Goal: Transaction & Acquisition: Purchase product/service

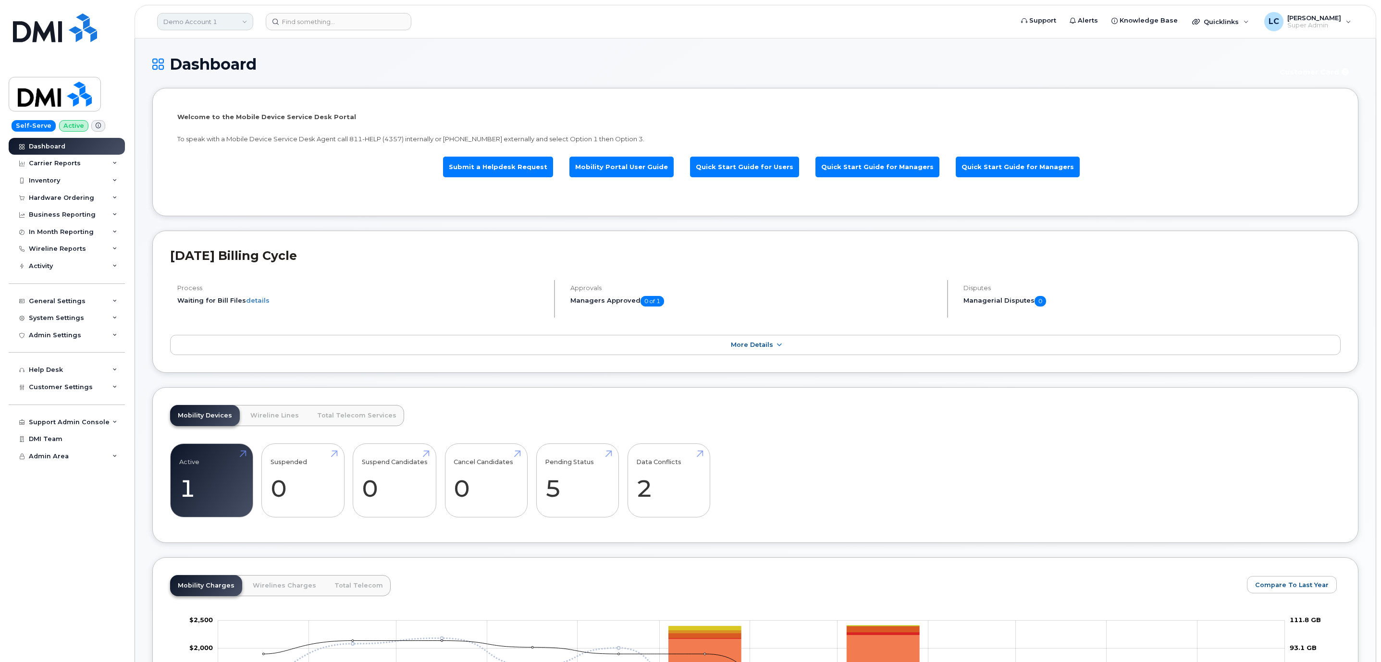
click at [231, 22] on link "Demo Account 1" at bounding box center [205, 21] width 96 height 17
click at [212, 46] on input at bounding box center [229, 45] width 126 height 17
type input "Kiewit"
click at [202, 129] on span "Kiewit Corporation" at bounding box center [195, 131] width 59 height 10
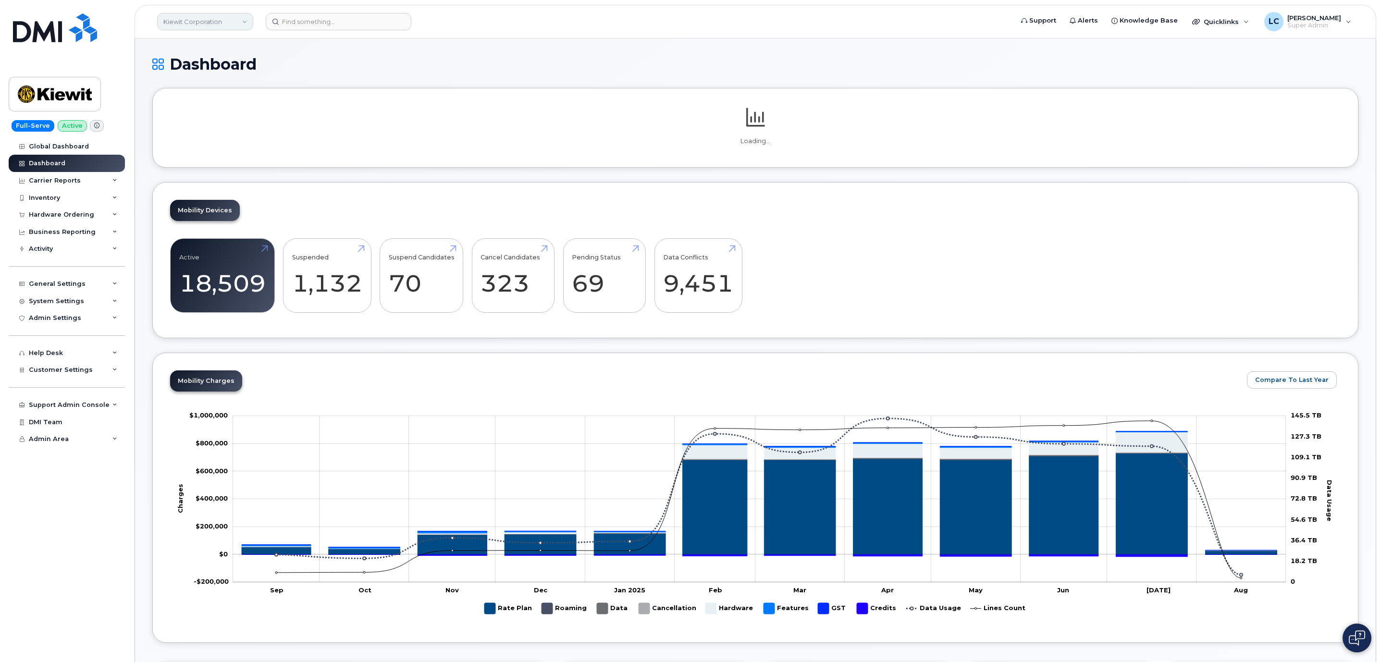
click at [232, 29] on link "Kiewit Corporation" at bounding box center [205, 21] width 96 height 17
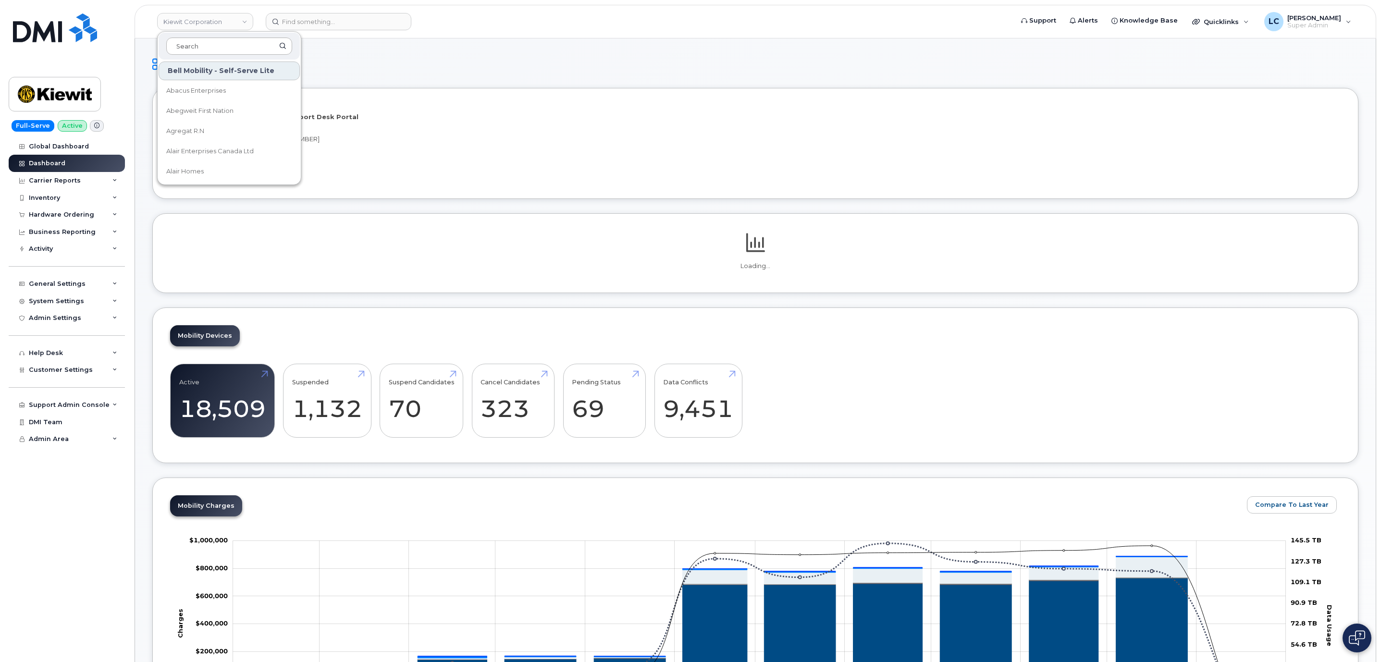
click at [232, 42] on input at bounding box center [229, 45] width 126 height 17
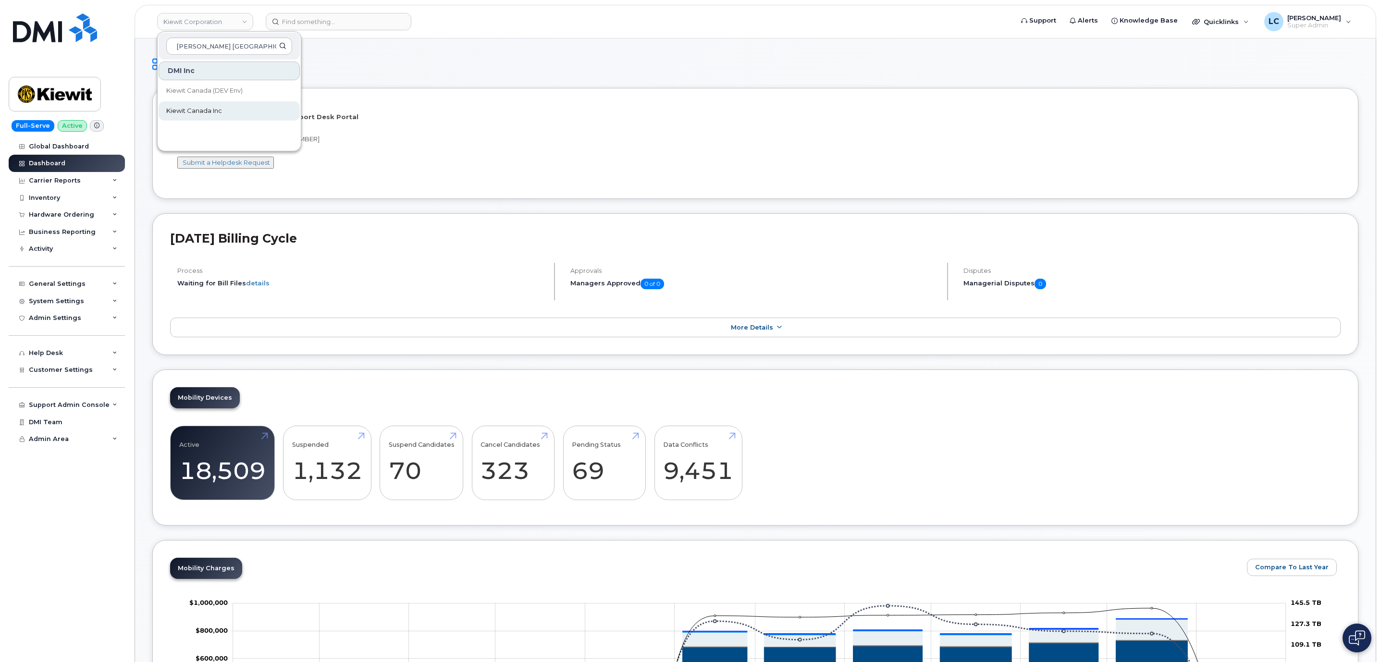
type input "Kiewit Canada"
click at [235, 108] on link "Kiewit Canada Inc" at bounding box center [229, 110] width 141 height 19
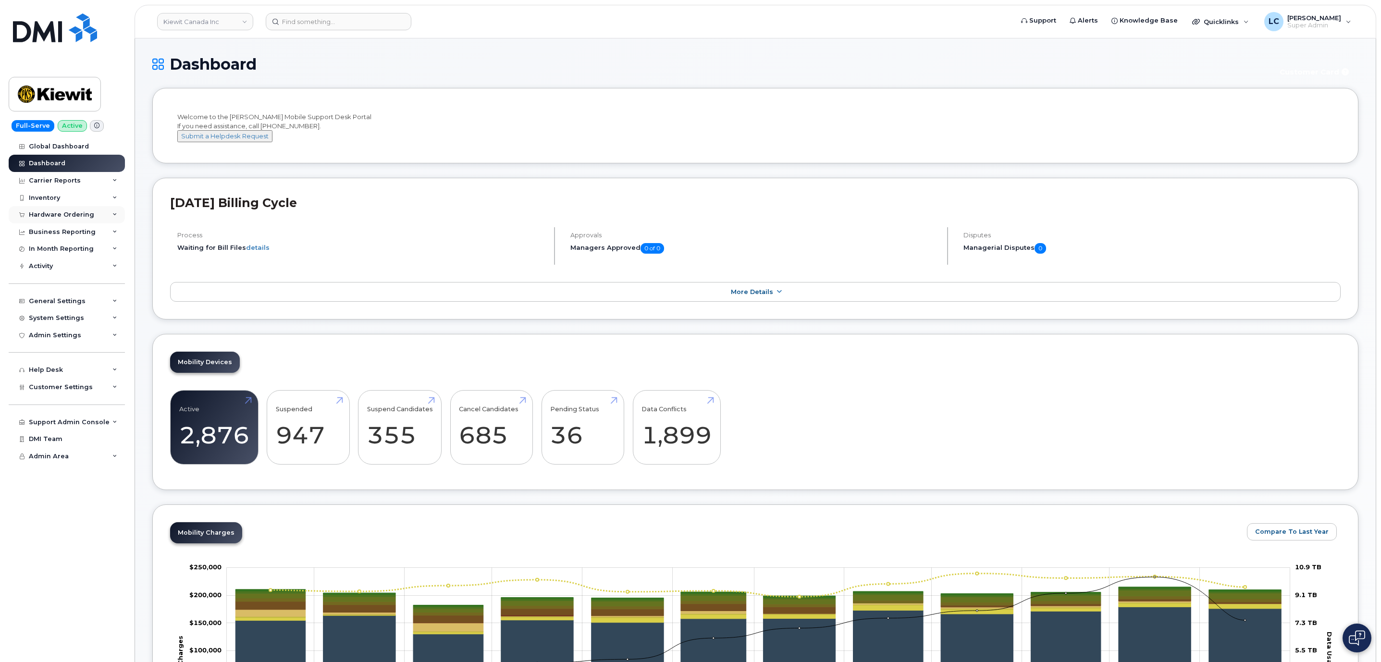
click at [82, 217] on div "Hardware Ordering" at bounding box center [61, 215] width 65 height 8
click at [63, 245] on link "Orders" at bounding box center [74, 251] width 99 height 18
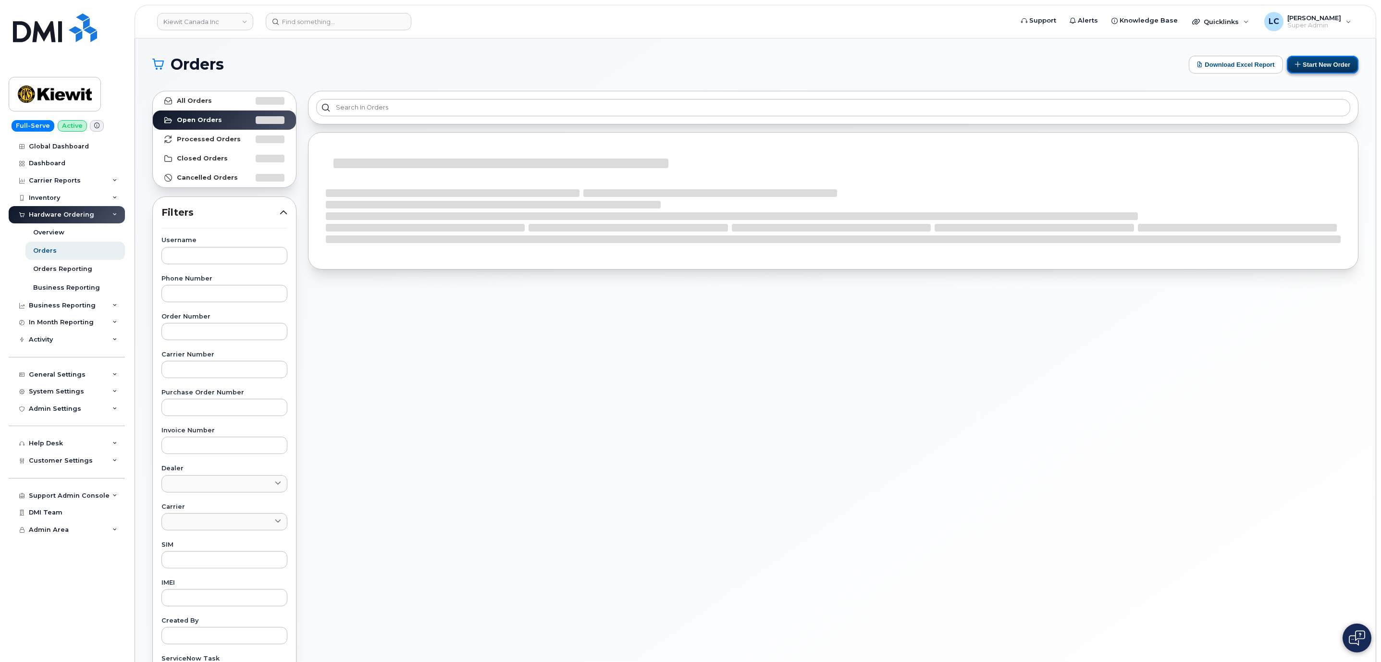
click at [1303, 65] on button "Start New Order" at bounding box center [1323, 65] width 72 height 18
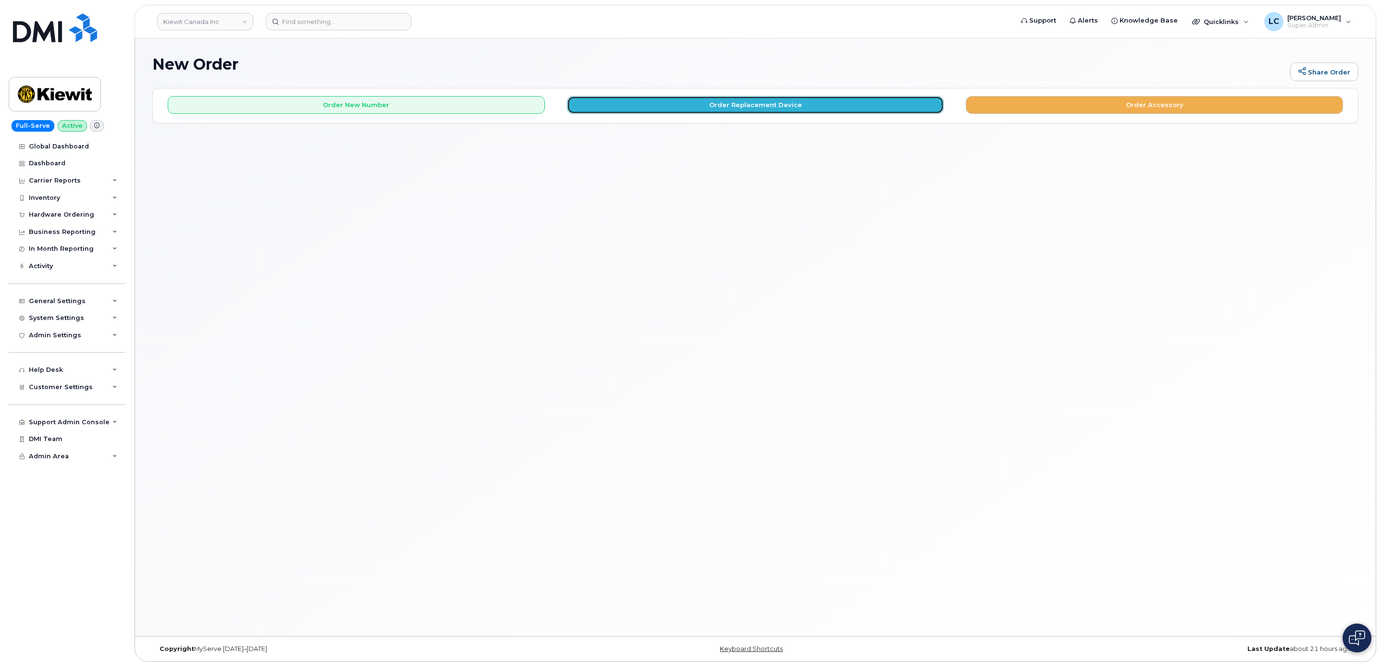
click at [659, 97] on button "Order Replacement Device" at bounding box center [755, 105] width 377 height 18
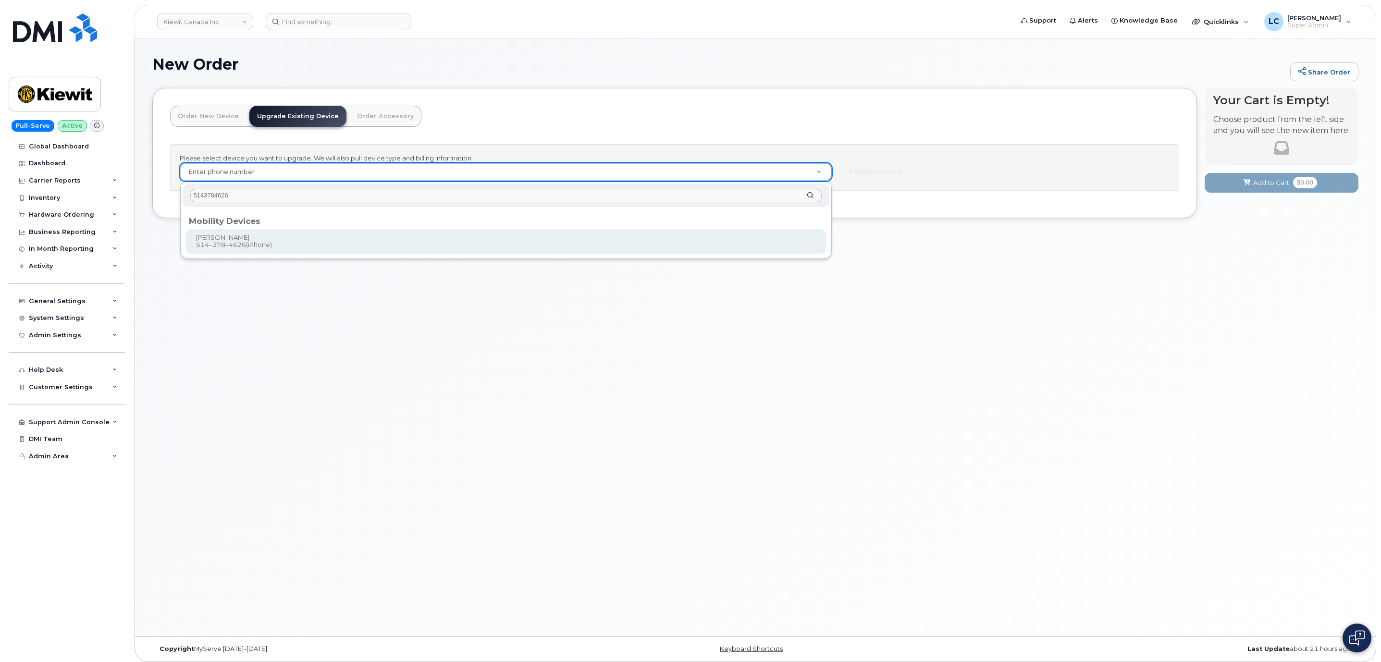
type input "5143784626"
type input "371795"
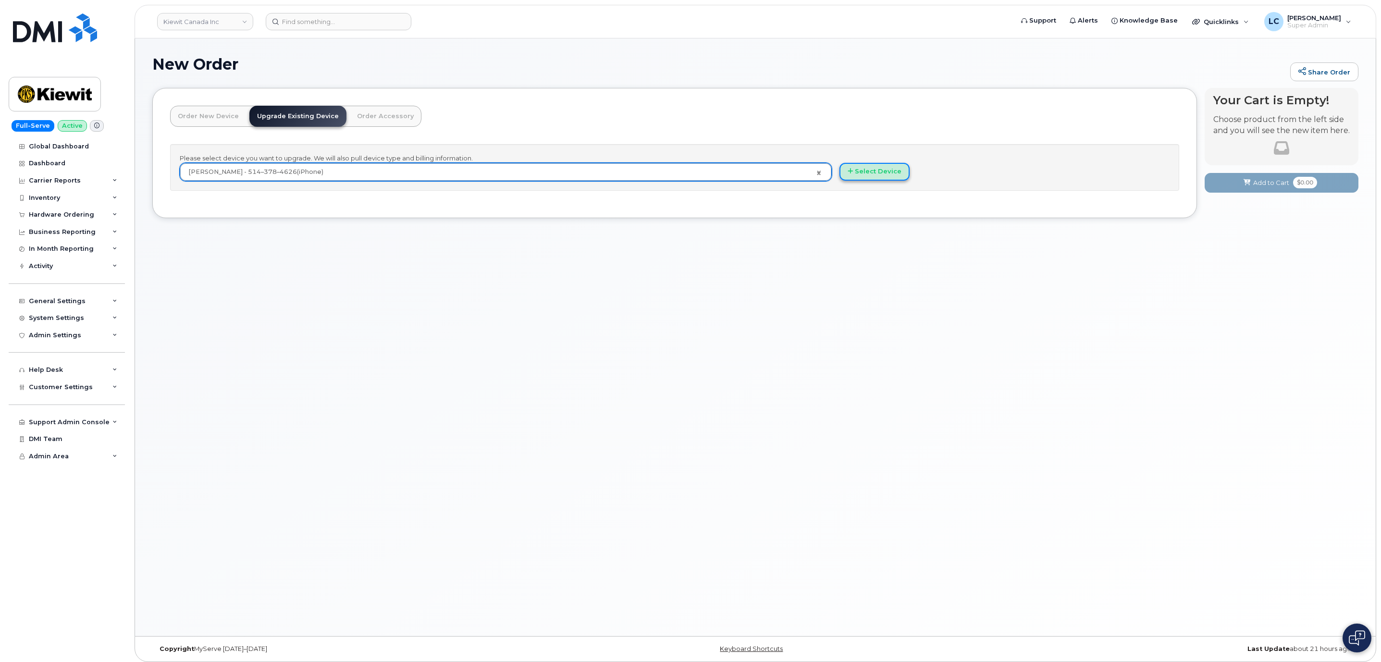
click at [866, 175] on button "Select Device" at bounding box center [874, 172] width 70 height 18
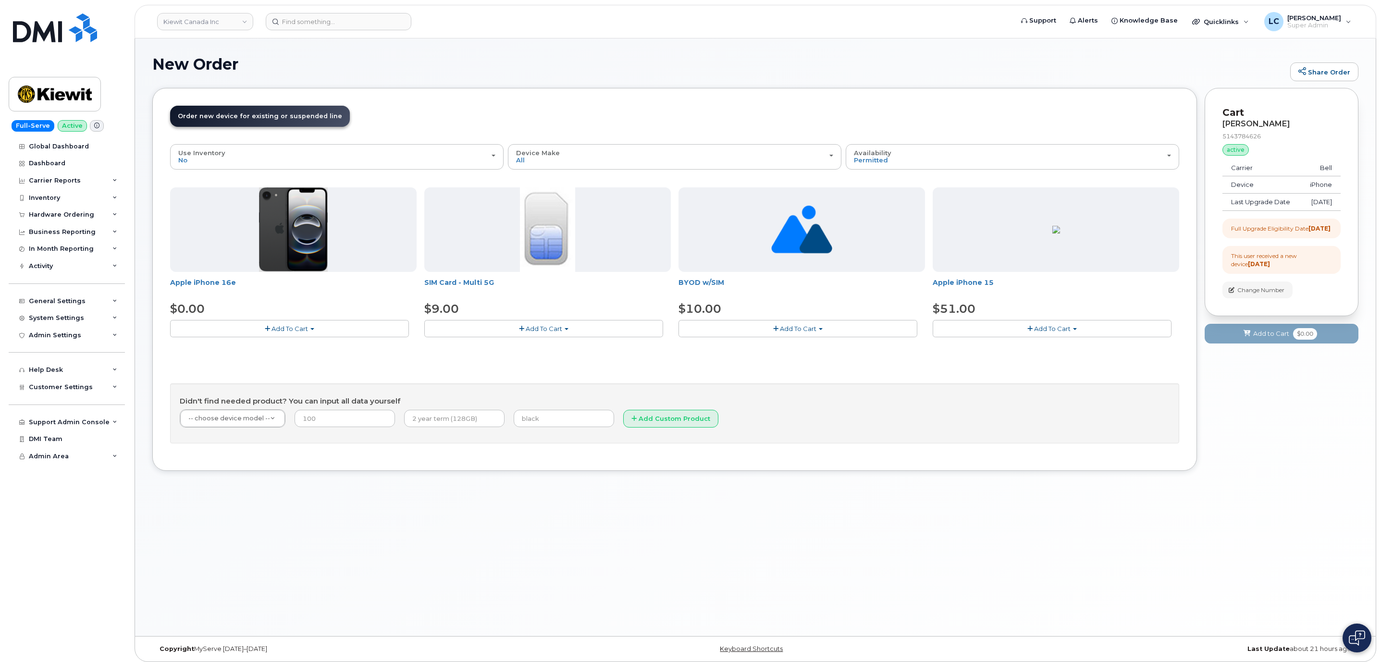
click at [345, 326] on button "Add To Cart" at bounding box center [289, 328] width 239 height 17
click at [233, 349] on link "$0.00 - 3 year upgrade (128GB)" at bounding box center [231, 347] width 119 height 12
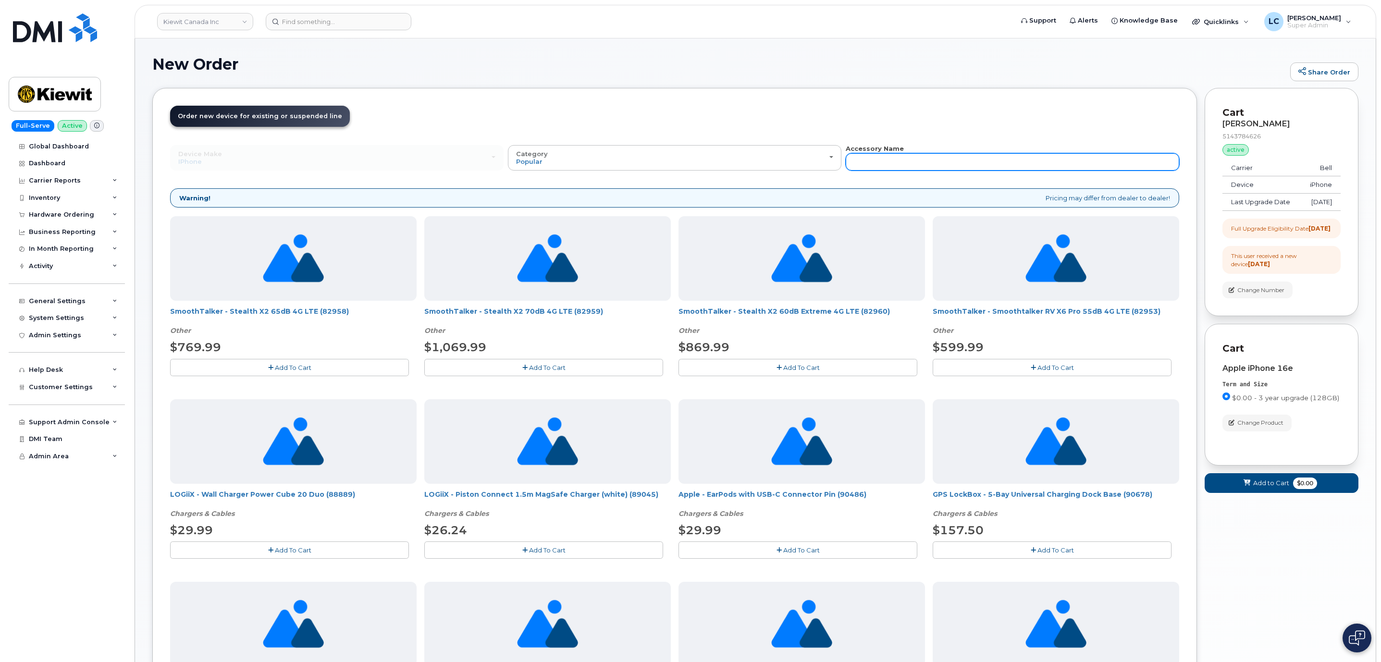
click at [928, 164] on input "text" at bounding box center [1012, 161] width 333 height 17
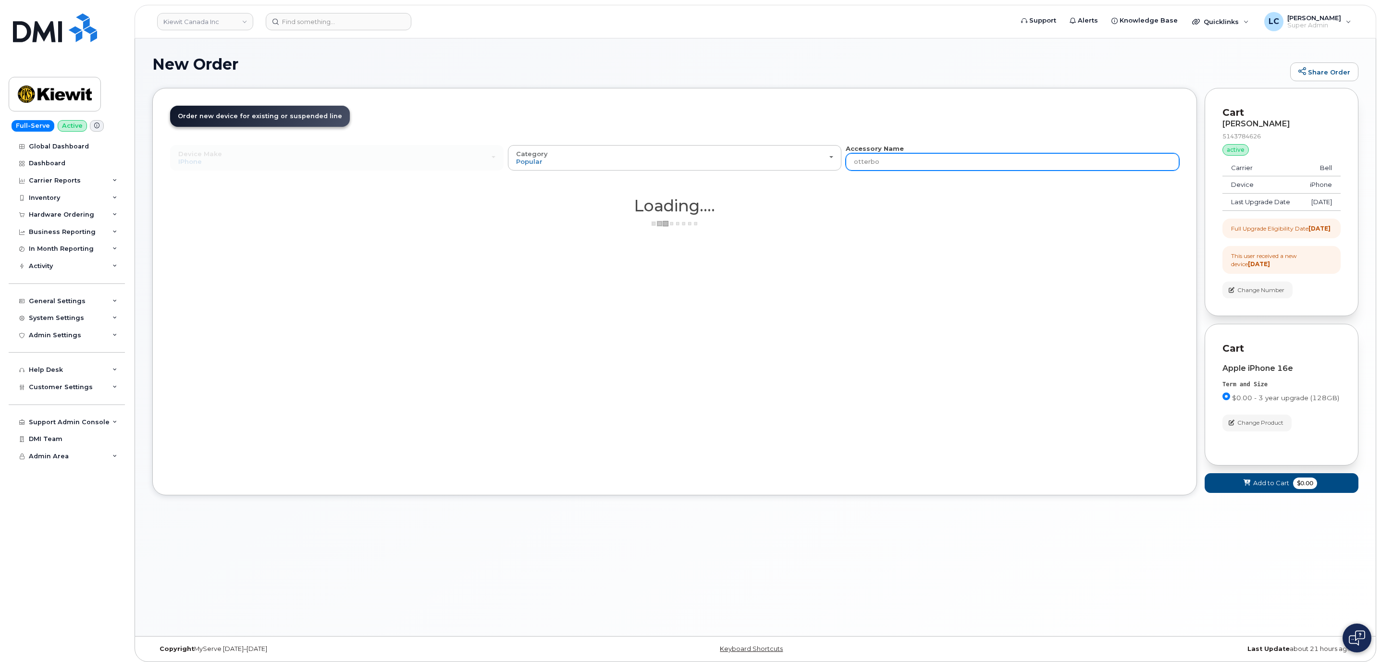
type input "otterbox"
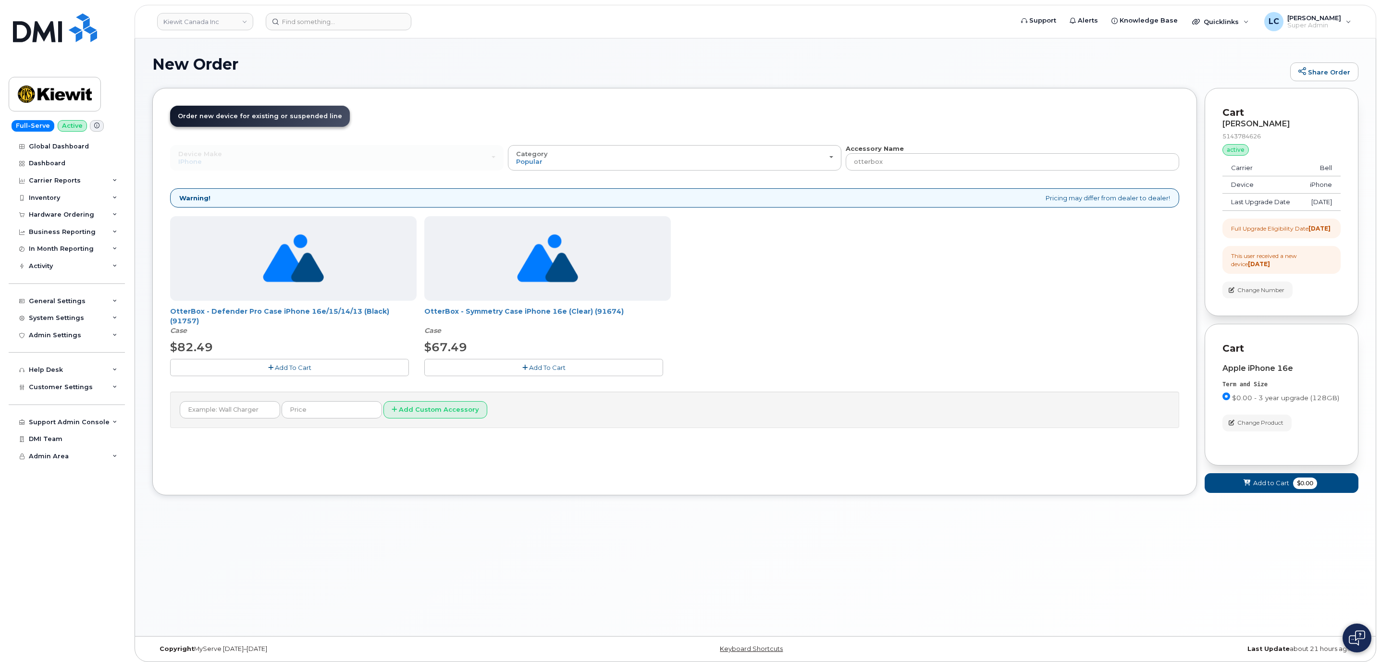
click at [340, 372] on button "Add To Cart" at bounding box center [289, 367] width 239 height 17
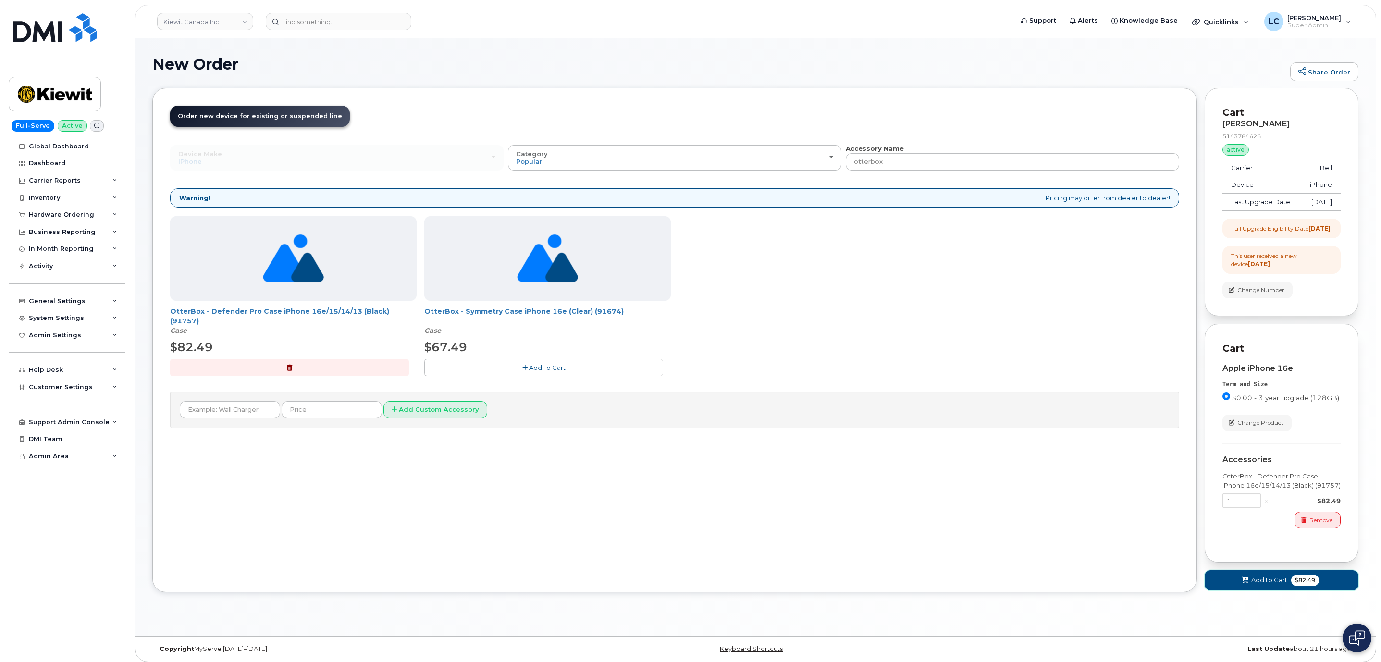
click at [1273, 585] on span "Add to Cart" at bounding box center [1269, 580] width 36 height 9
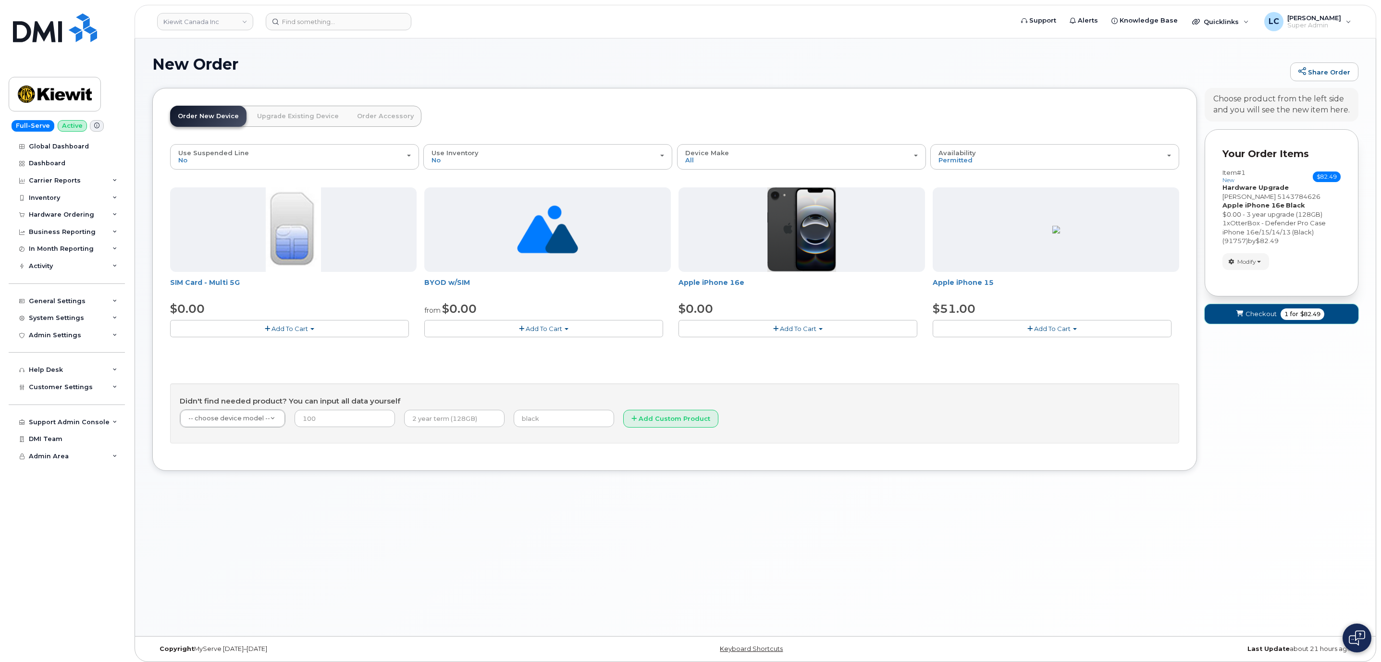
click at [1276, 319] on button "Checkout 1 for $82.49" at bounding box center [1281, 314] width 154 height 20
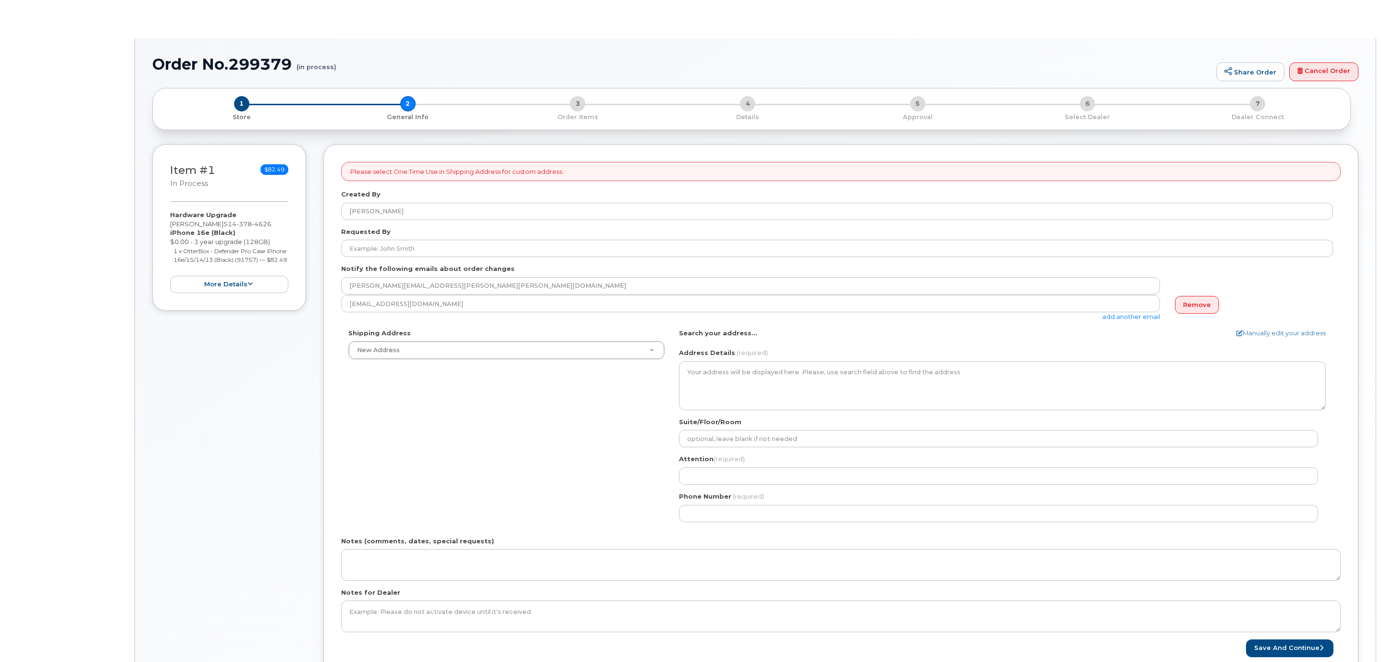
select select
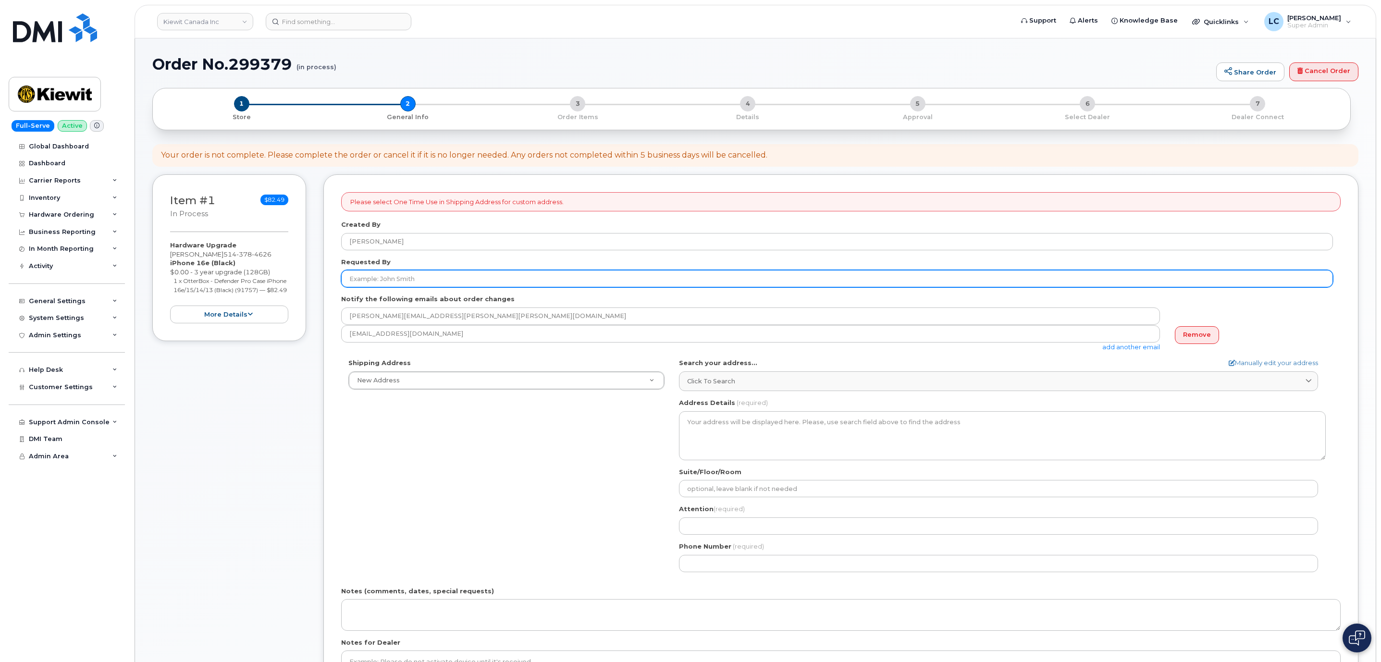
click at [453, 278] on input "Requested By" at bounding box center [837, 278] width 992 height 17
type input "[PERSON_NAME]"
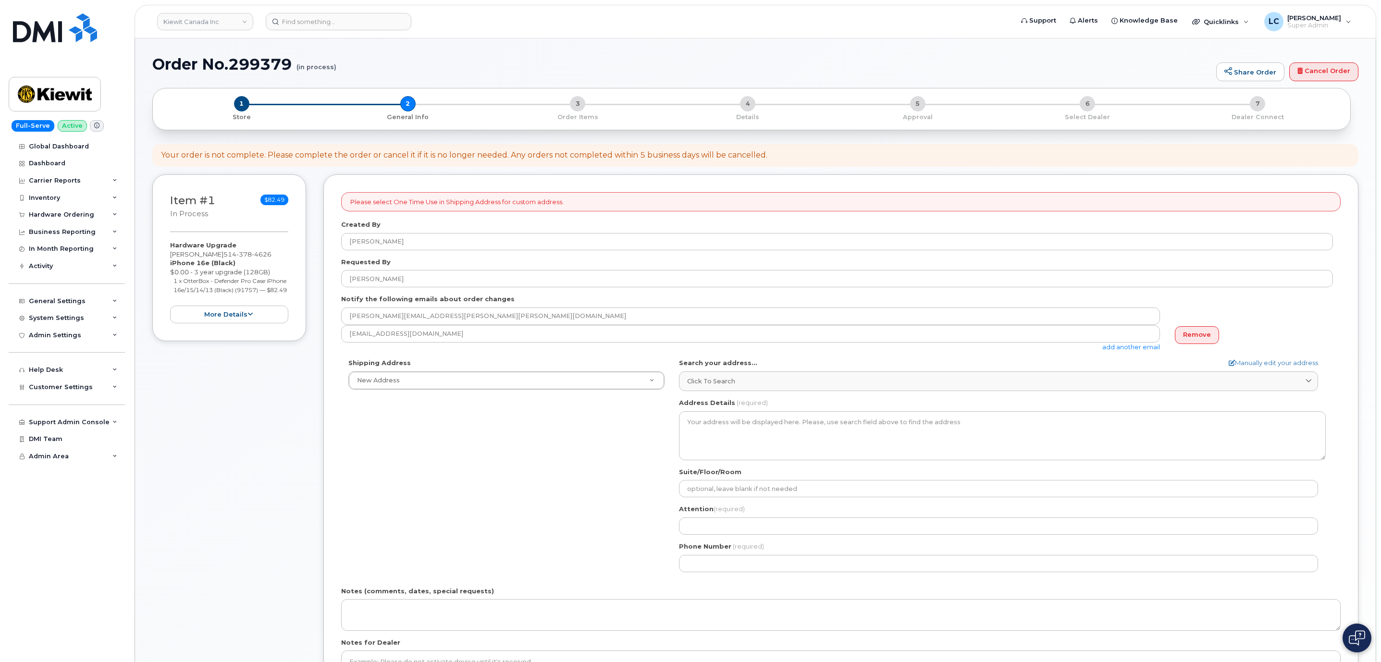
click at [466, 418] on div "Shipping Address New Address New Address Beaver Marine Limited [GEOGRAPHIC_DATA…" at bounding box center [837, 468] width 992 height 221
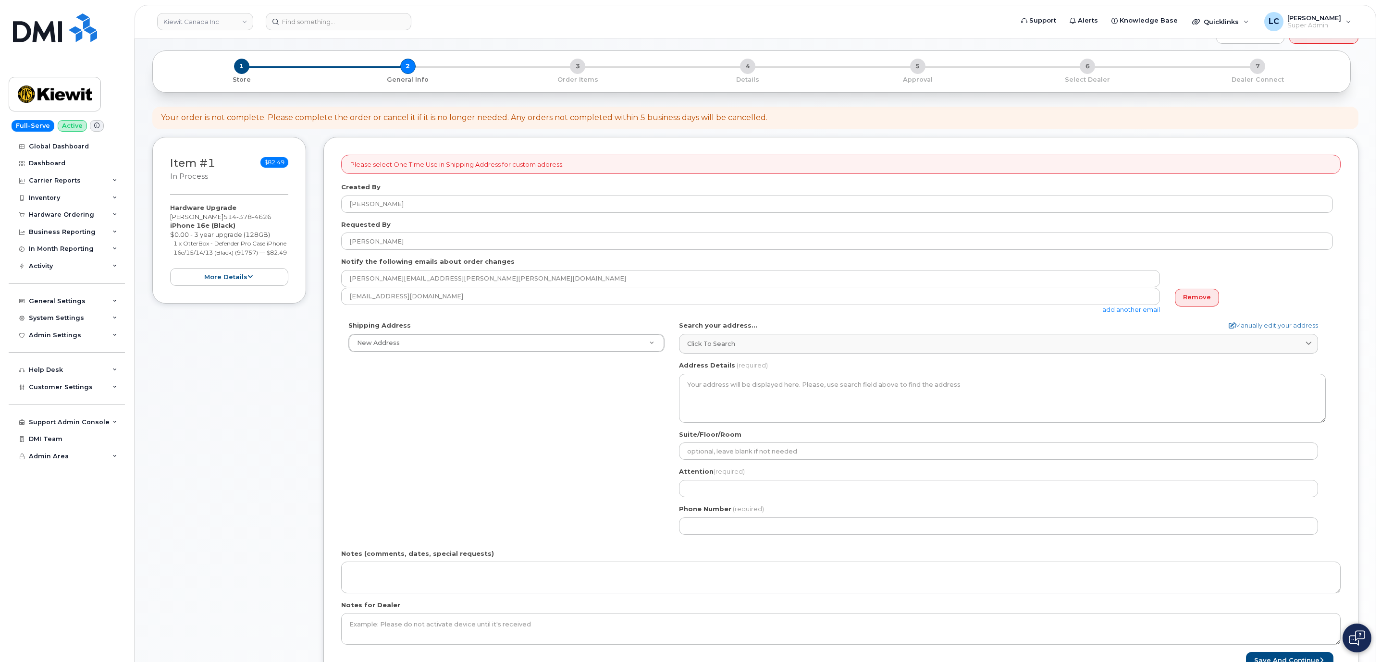
scroll to position [144, 0]
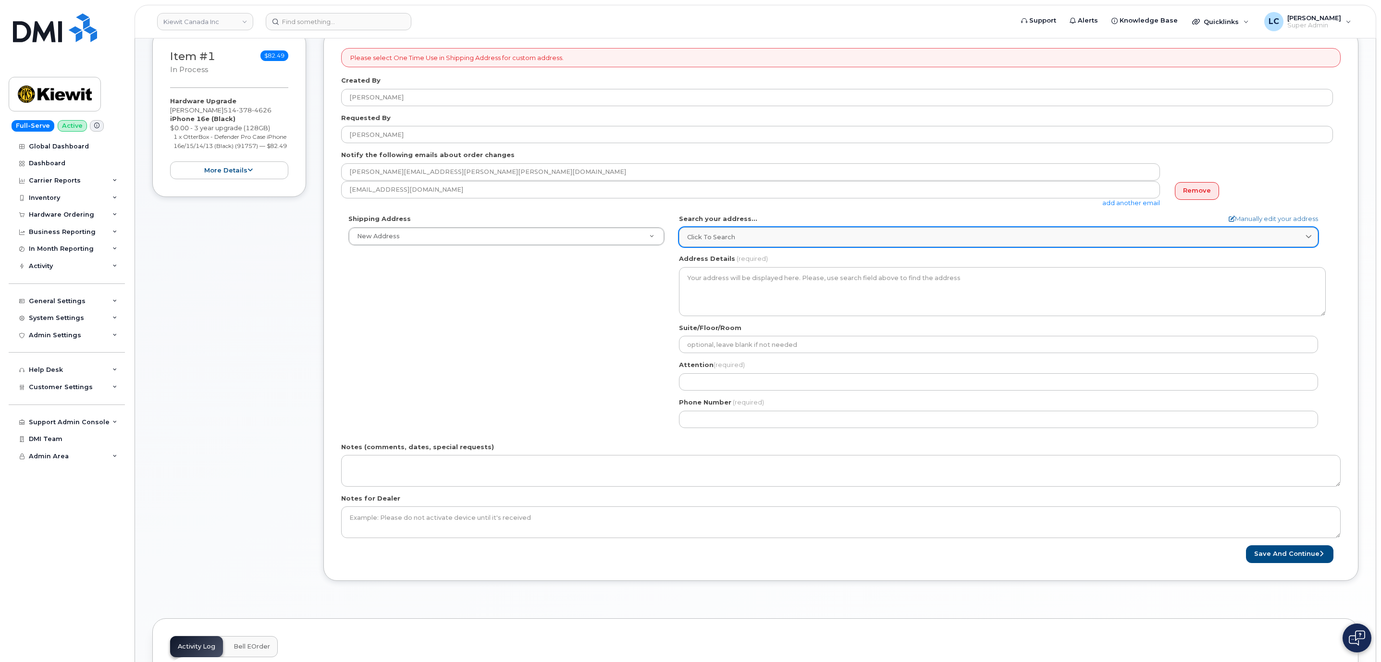
click at [759, 229] on link "Click to search" at bounding box center [998, 237] width 639 height 20
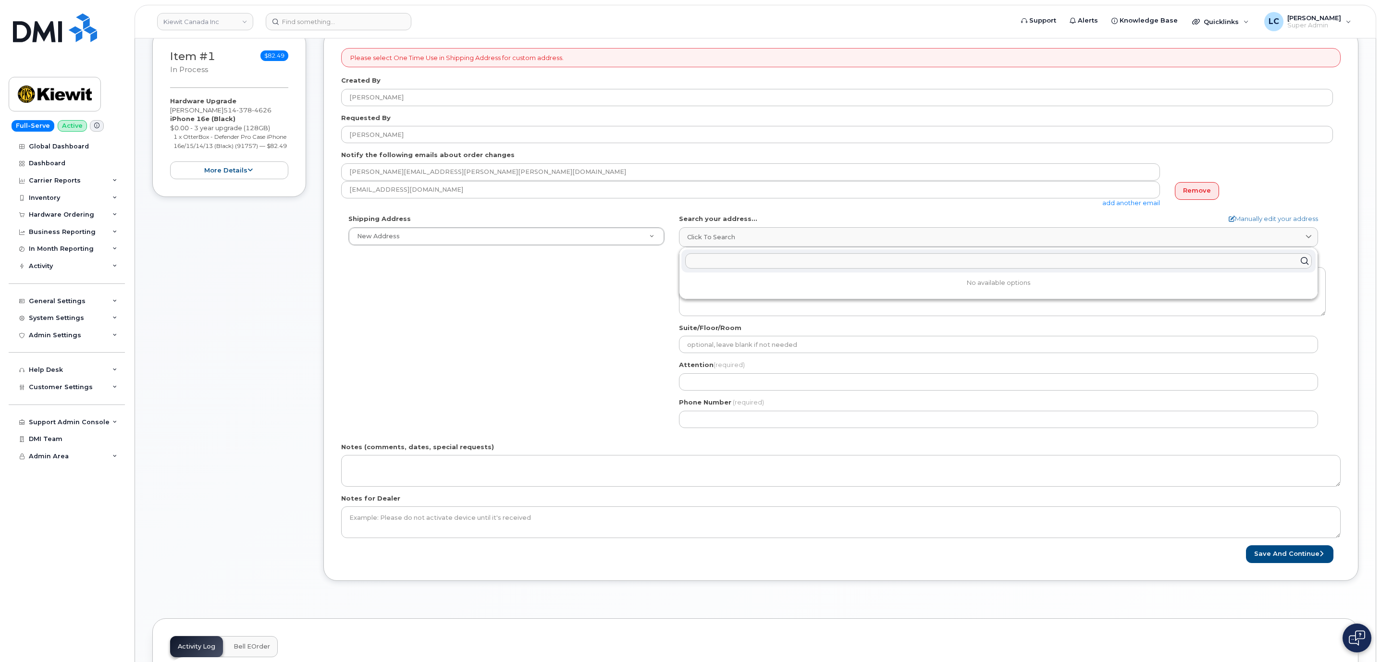
click at [759, 264] on input "text" at bounding box center [998, 260] width 626 height 15
paste input "5196 Av. Trenholme Montréal, QC H4V 1Y5, Canada"
type input "5196 Av. Trenholme Montréal, QC H4V 1Y5, Canada"
click at [783, 290] on div "5196 Av Trenholme Montréal QC H4V 1Y5" at bounding box center [998, 284] width 634 height 16
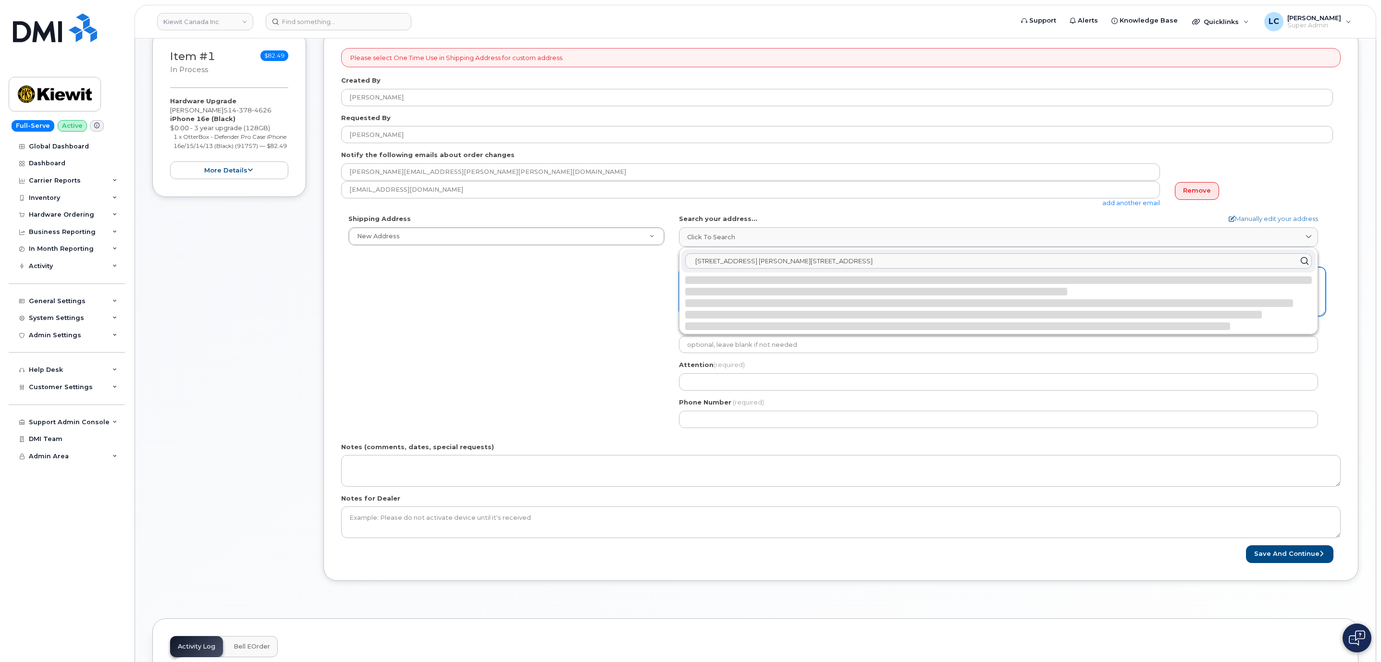
select select
type textarea "5196 Av Trenholme MONTRÉAL QC H4V 1Y5 CANADA"
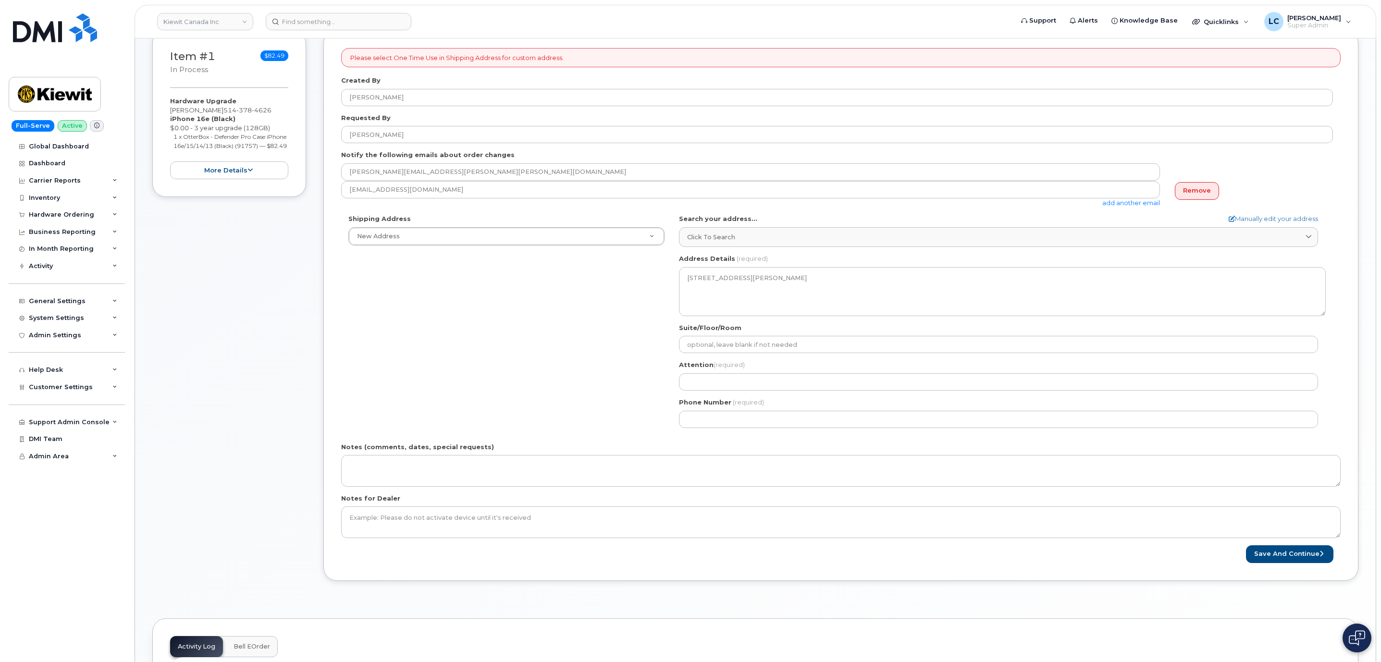
click at [638, 334] on div "Shipping Address New Address New Address Beaver Marine Limited Cahill-Ganotec, …" at bounding box center [837, 324] width 992 height 221
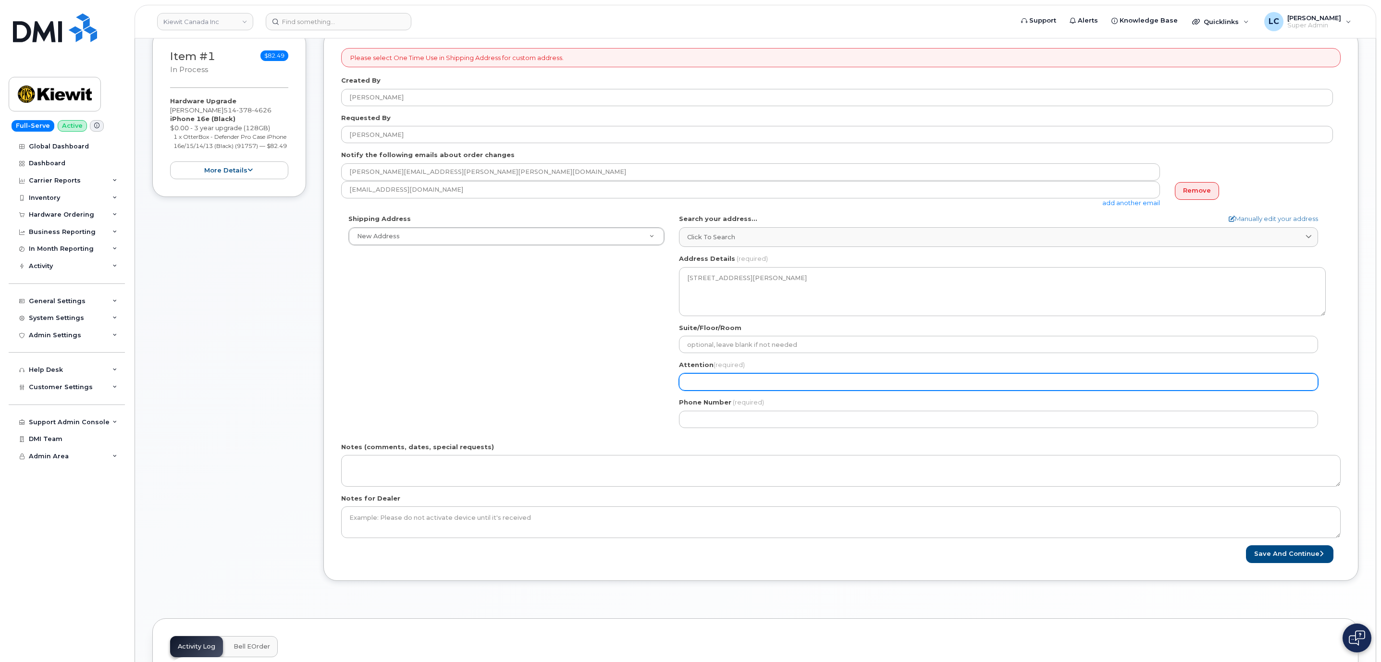
click at [758, 382] on input "Attention (required)" at bounding box center [998, 381] width 639 height 17
select select
type input "F"
select select
type input "Fr"
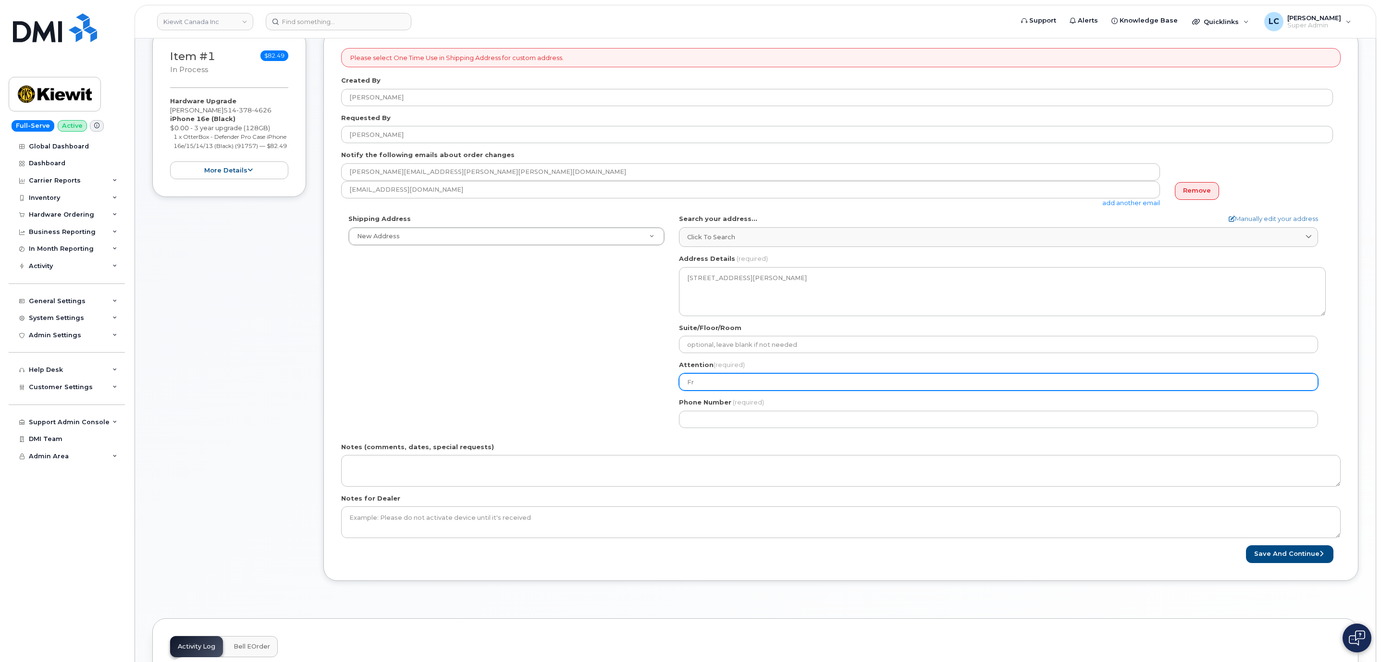
select select
type input "Fre"
select select
type input "[PERSON_NAME]"
select select
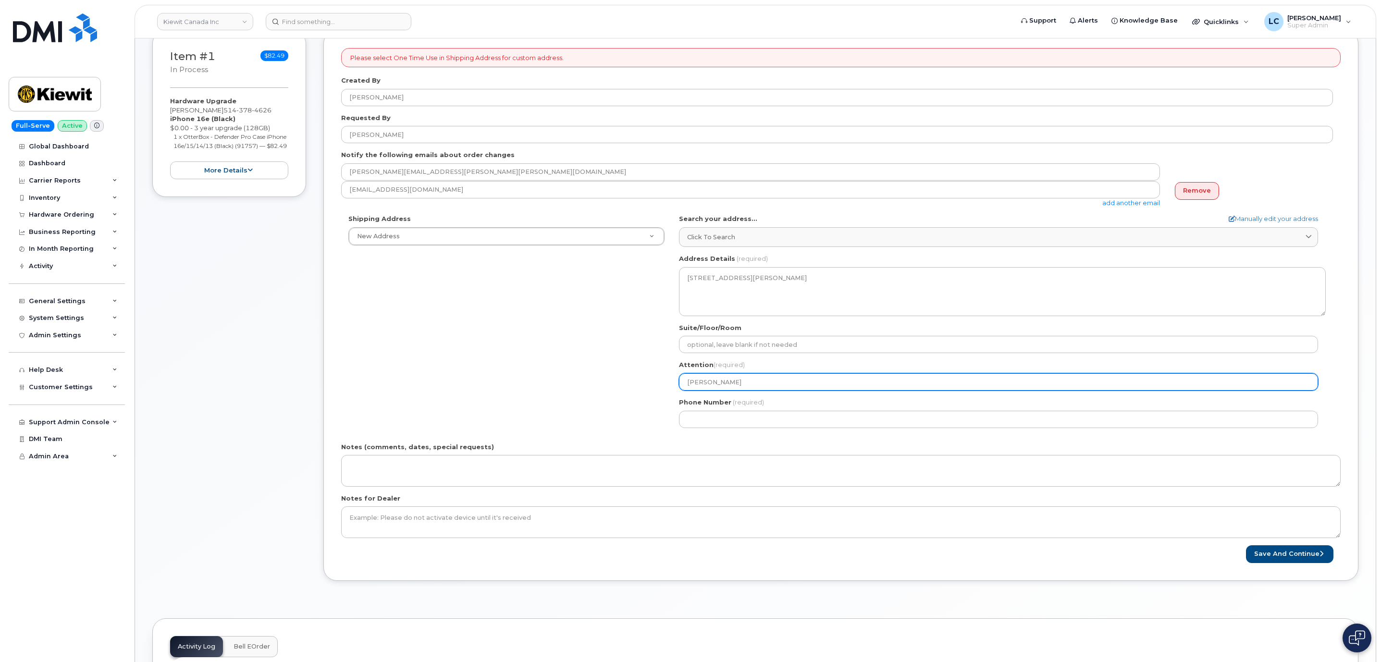
type input "[PERSON_NAME]"
select select
type input "Freder"
select select
type input "Frederi"
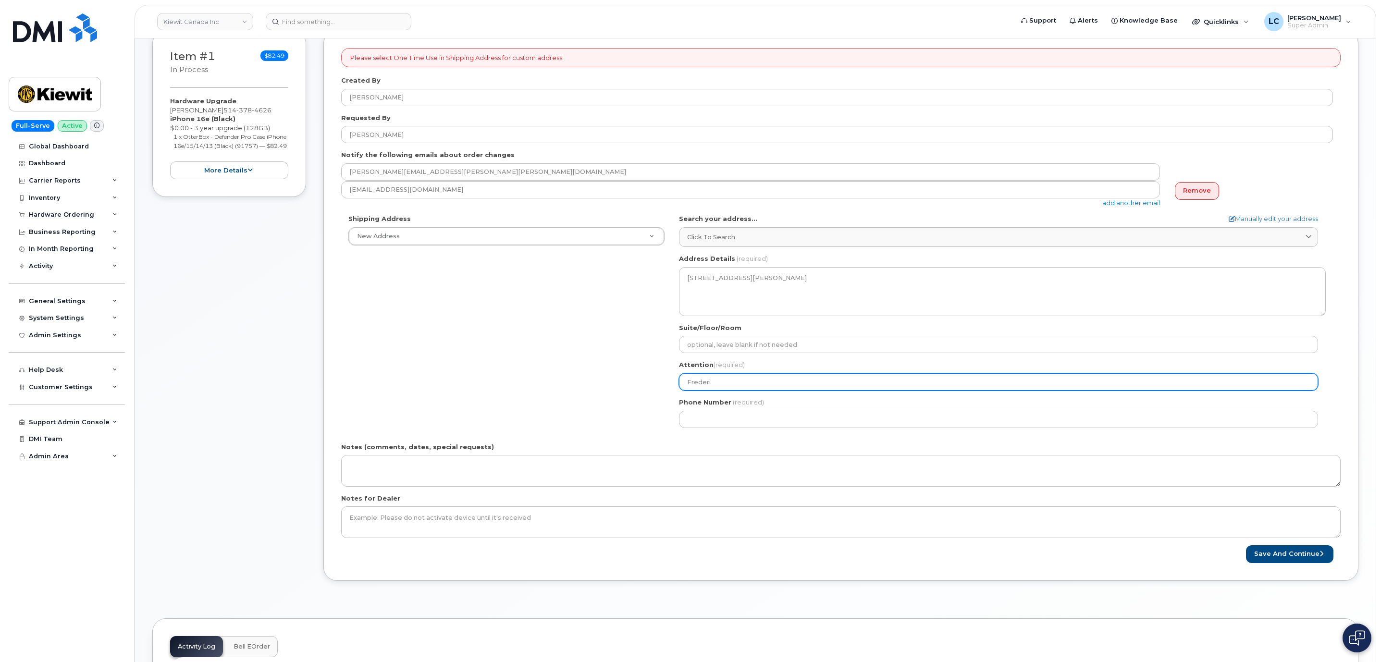
select select
type input "[PERSON_NAME]"
select select
type input "Frederic P"
select select
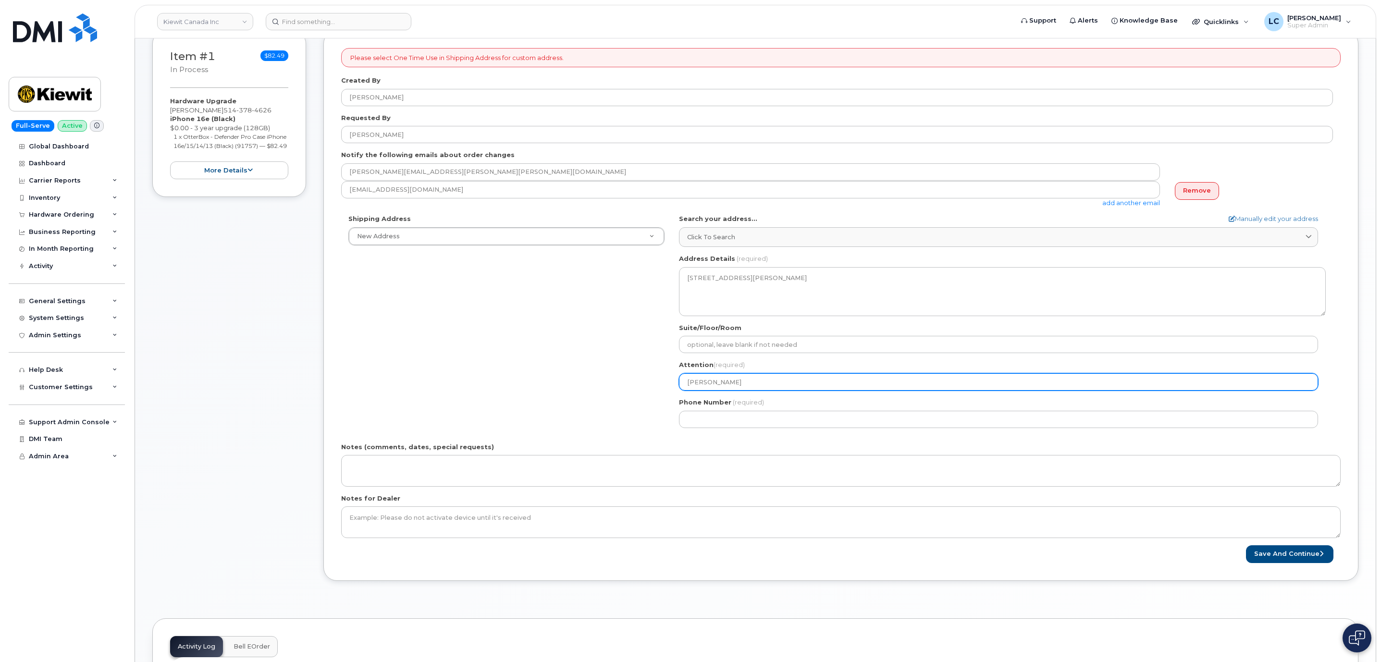
type input "Frederic Pr"
select select
type input "Frederic Pro"
select select
type input "Frederic Prou"
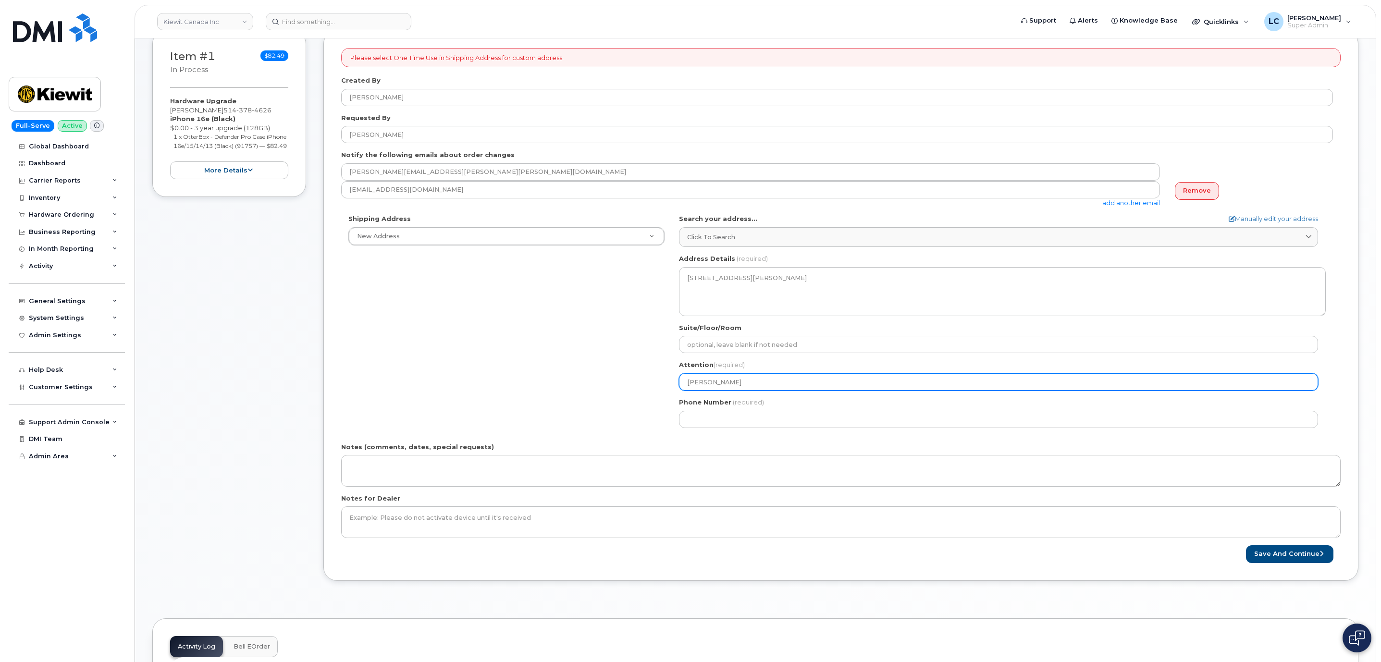
select select
type input "Frederic Proul"
select select
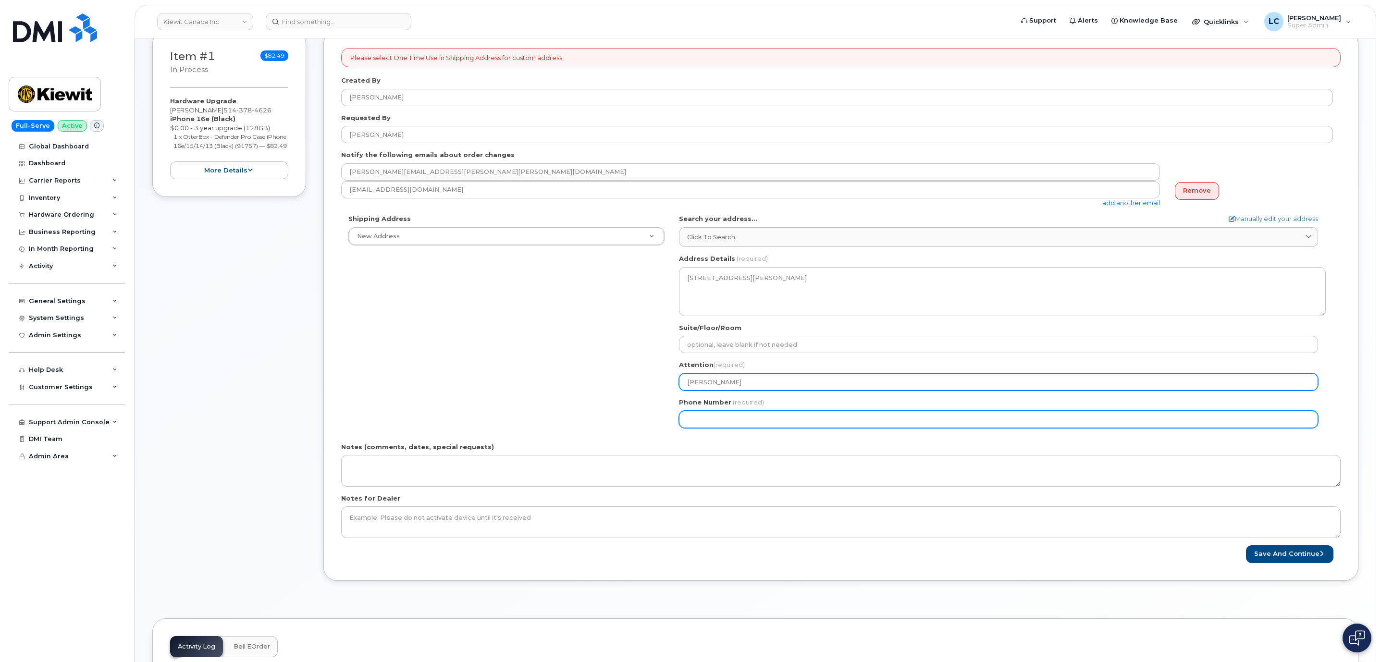
type input "Frederic Proulx"
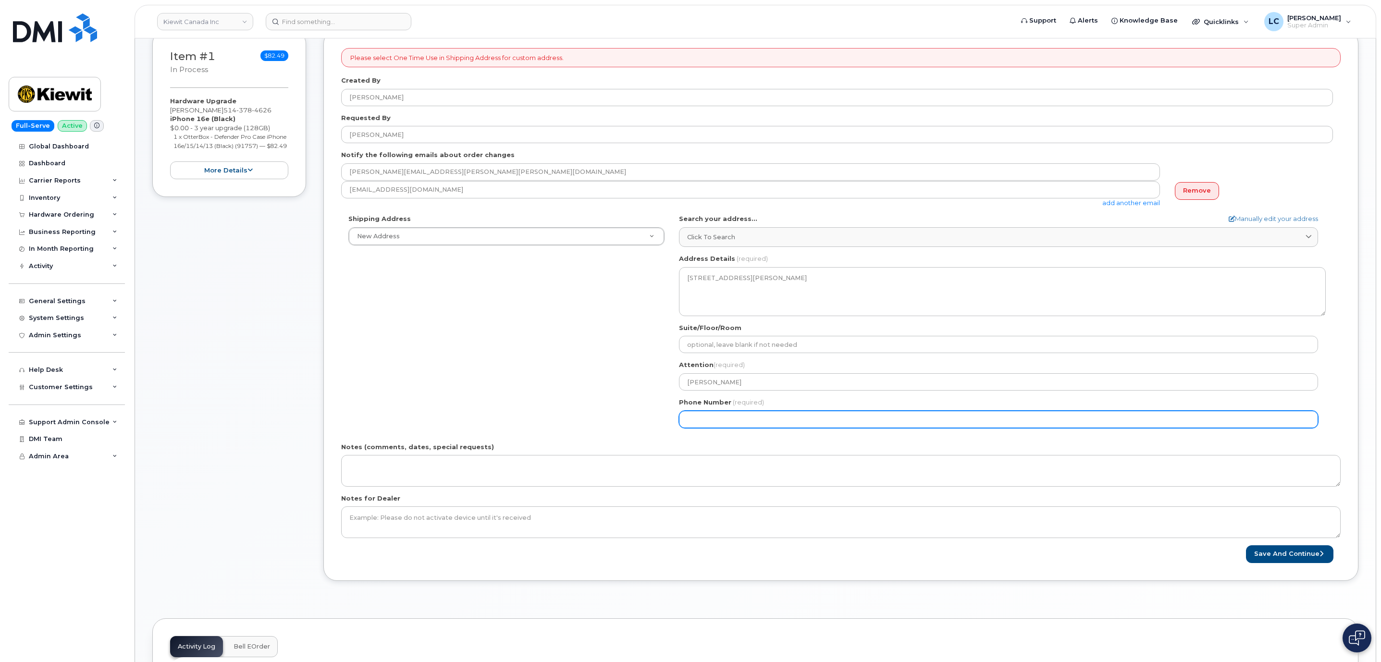
click at [751, 419] on input "Phone Number" at bounding box center [998, 419] width 639 height 17
click at [800, 423] on input "Phone Number" at bounding box center [998, 419] width 639 height 17
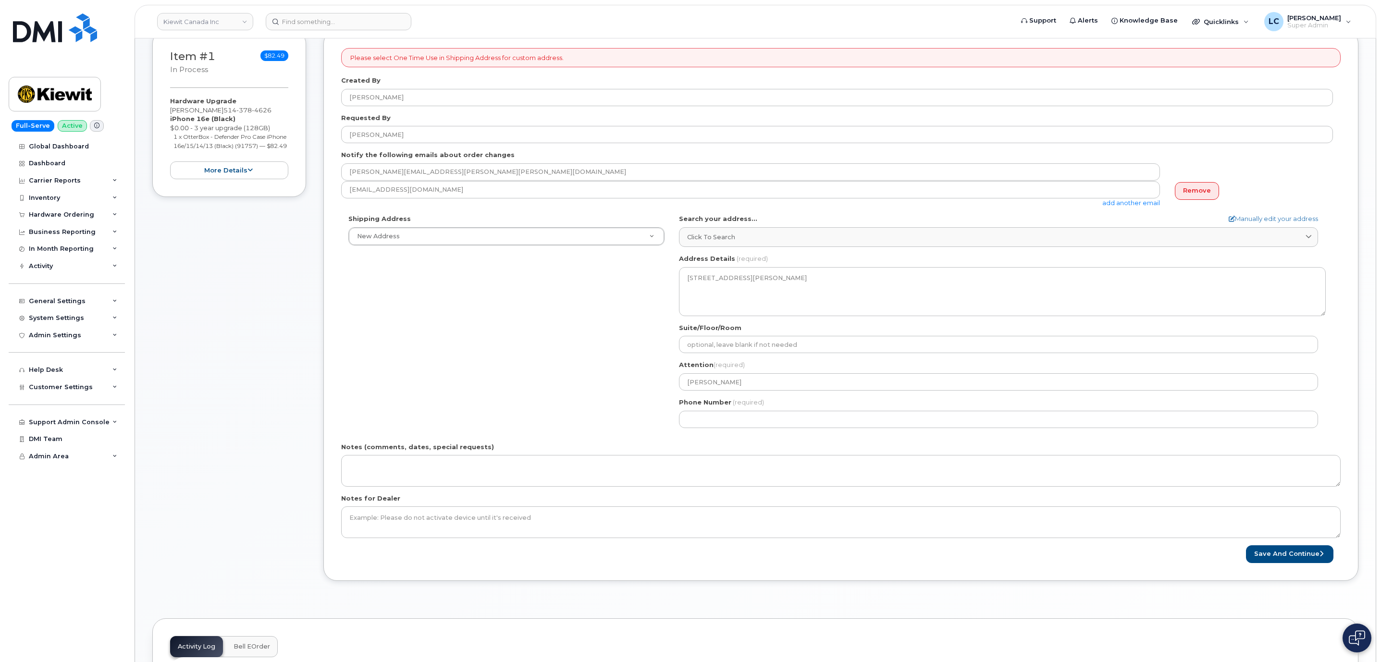
click at [538, 403] on div "Shipping Address New Address New Address Beaver Marine Limited Cahill-Ganotec, …" at bounding box center [837, 324] width 992 height 221
click at [1288, 555] on button "Save and Continue" at bounding box center [1289, 554] width 87 height 18
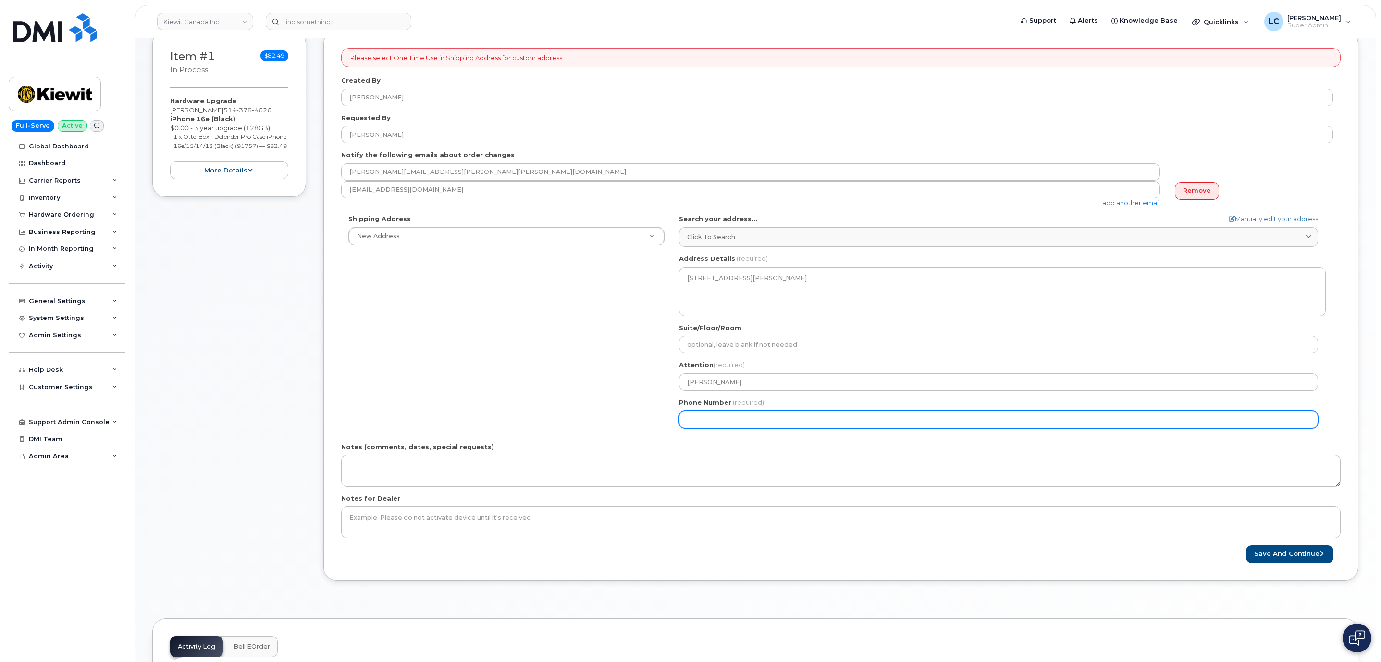
click at [718, 426] on input "Phone Number" at bounding box center [998, 419] width 639 height 17
click at [702, 419] on input "Phone Number" at bounding box center [998, 419] width 639 height 17
select select
type input "5143784626"
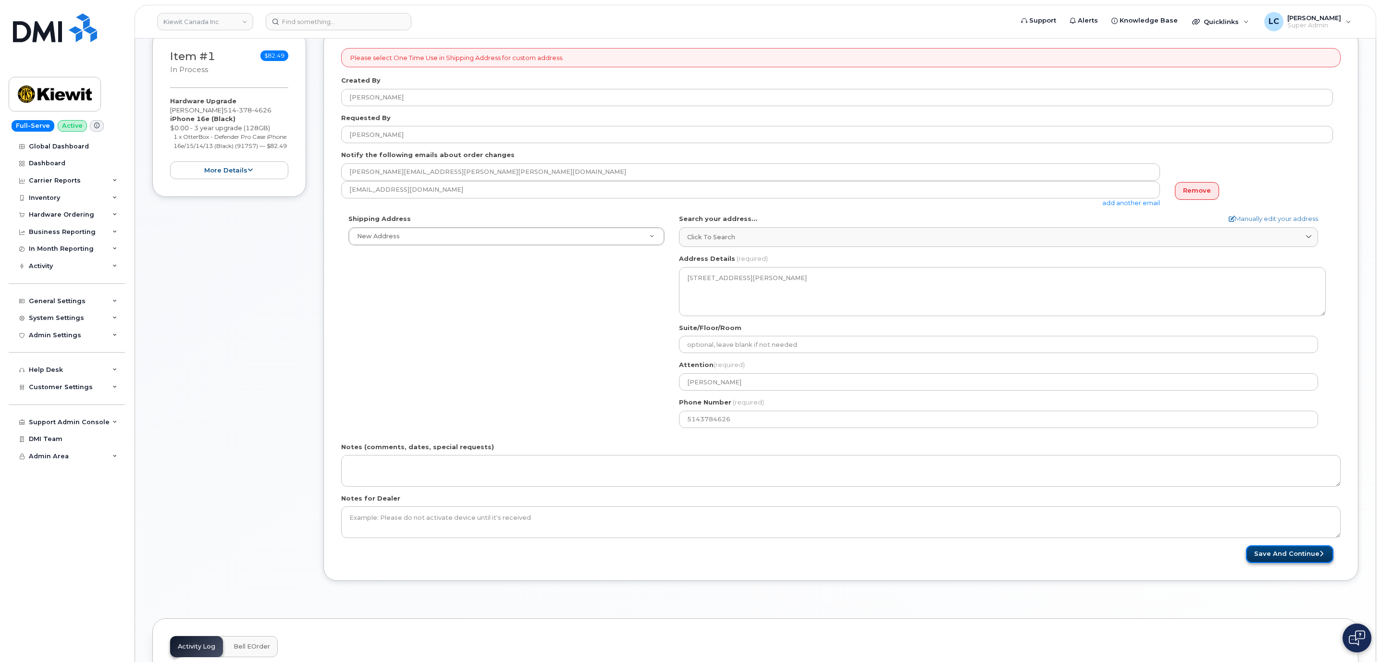
click at [1264, 560] on button "Save and Continue" at bounding box center [1289, 554] width 87 height 18
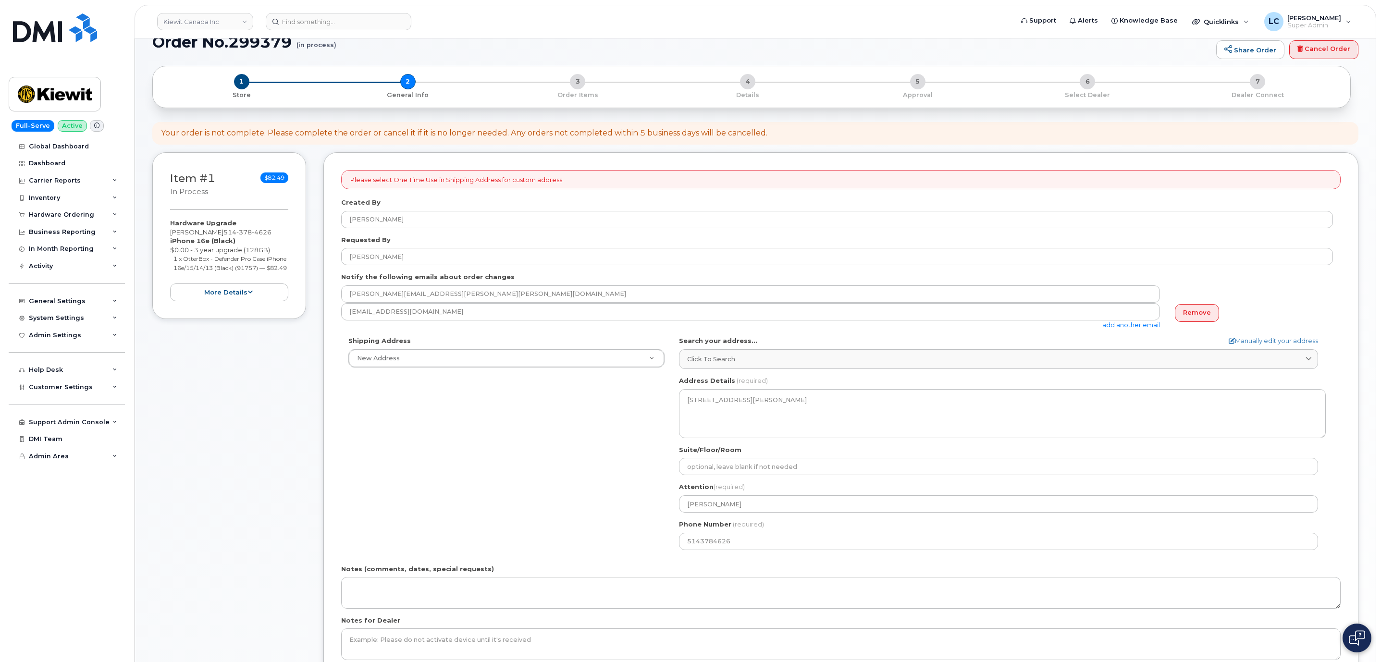
scroll to position [0, 0]
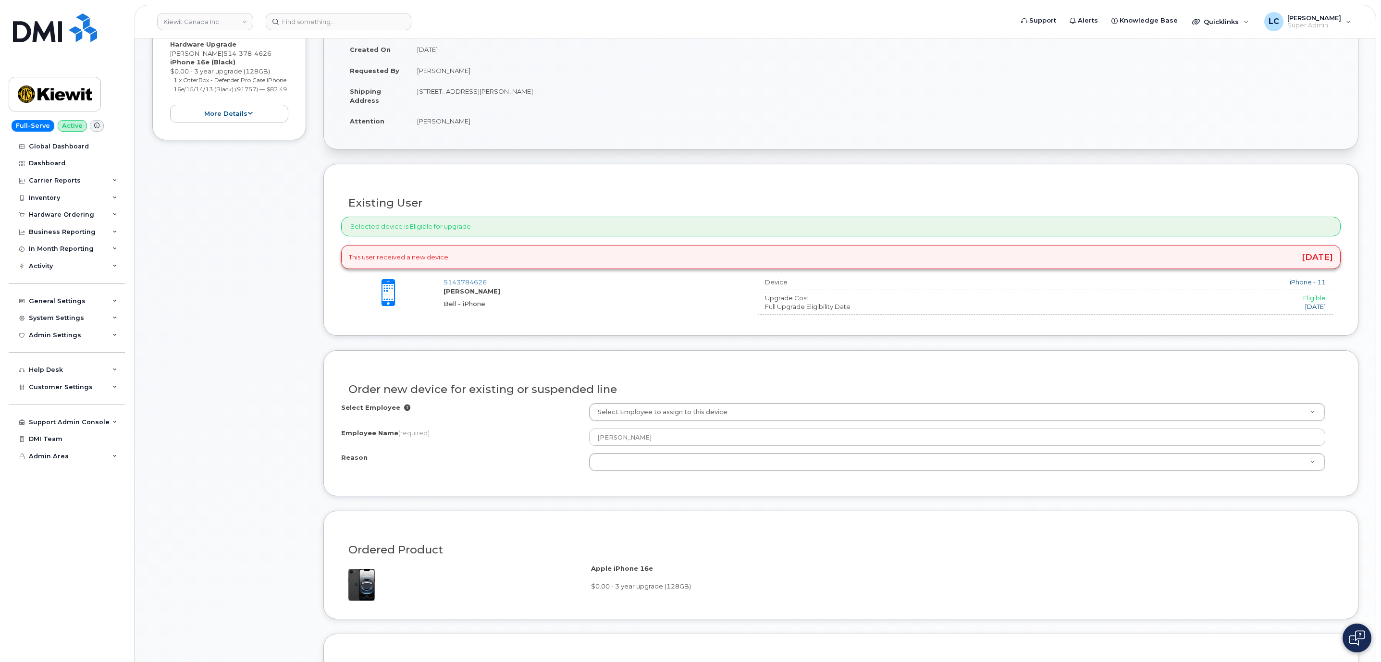
scroll to position [288, 0]
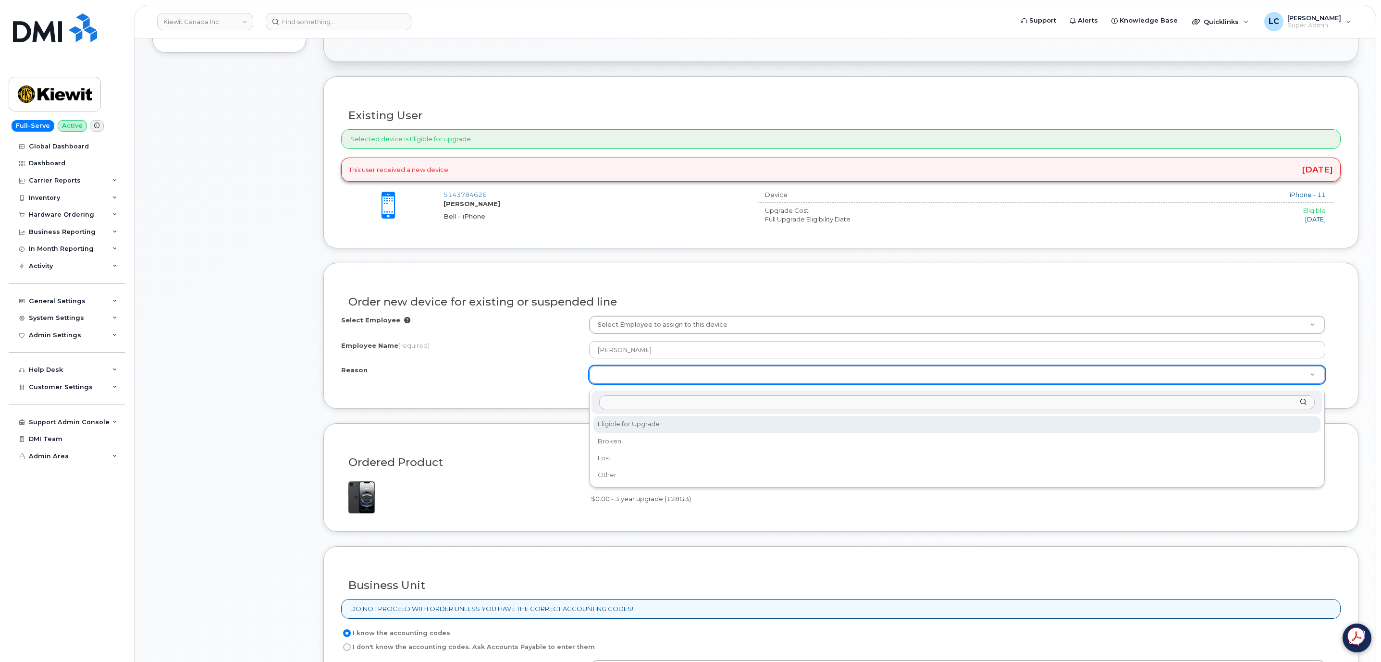
select select "eligible_for_upgrade"
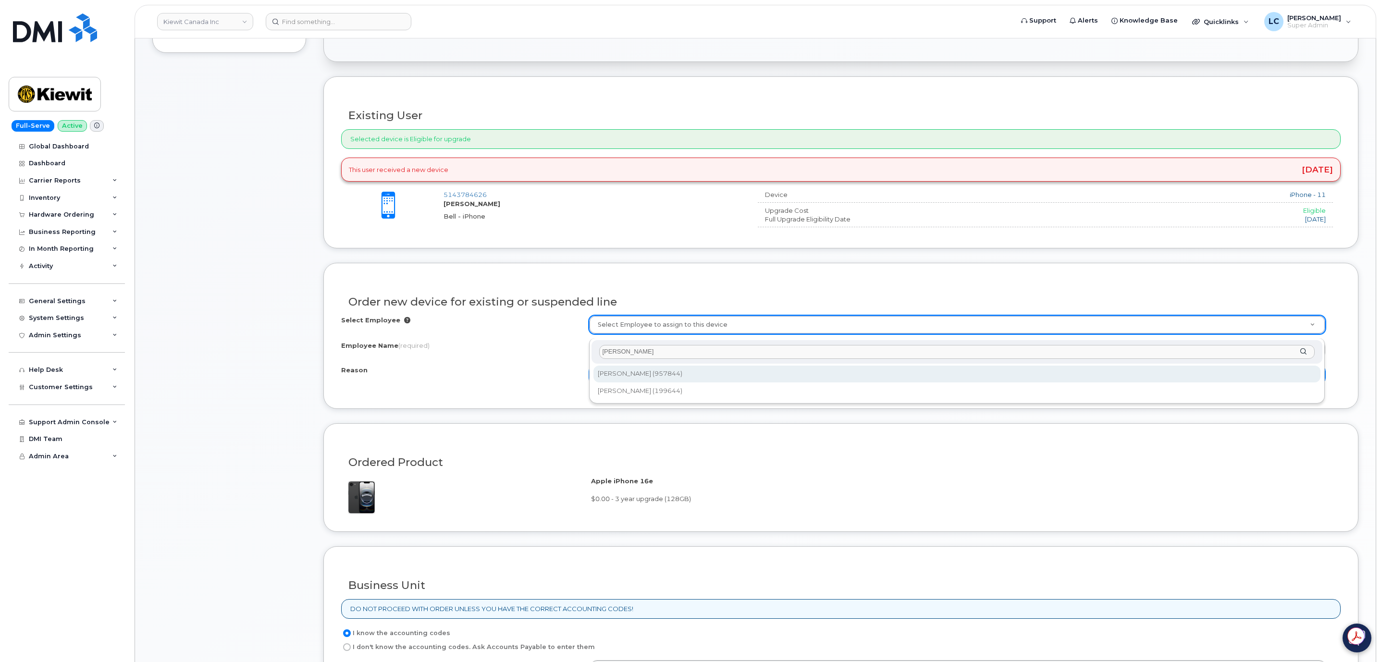
type input "[PERSON_NAME]"
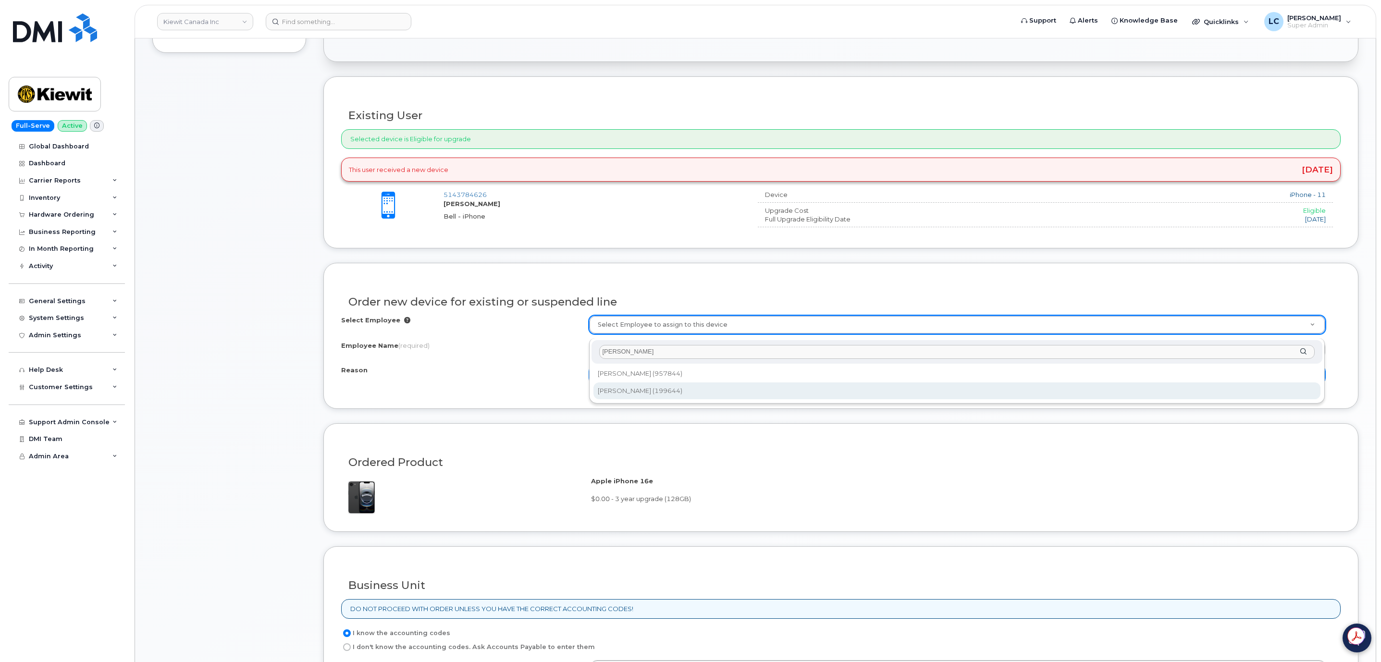
type input "1067034"
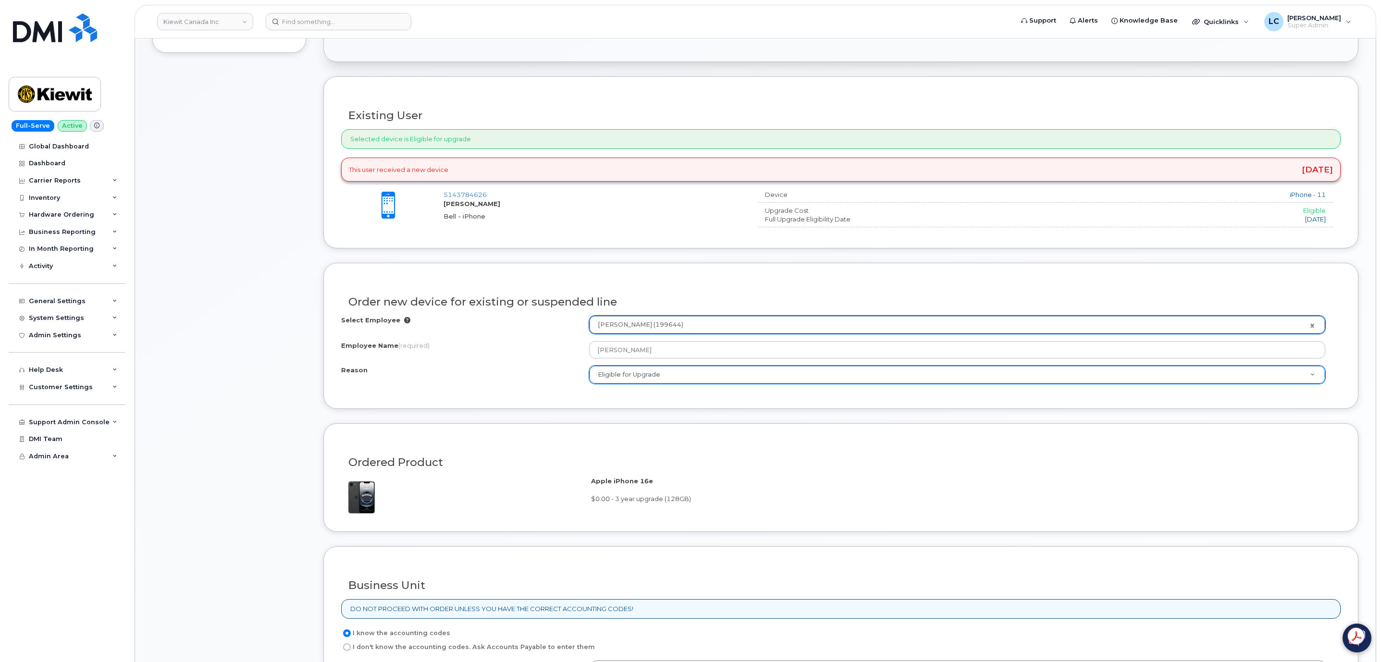
type input "[PERSON_NAME]"
select select
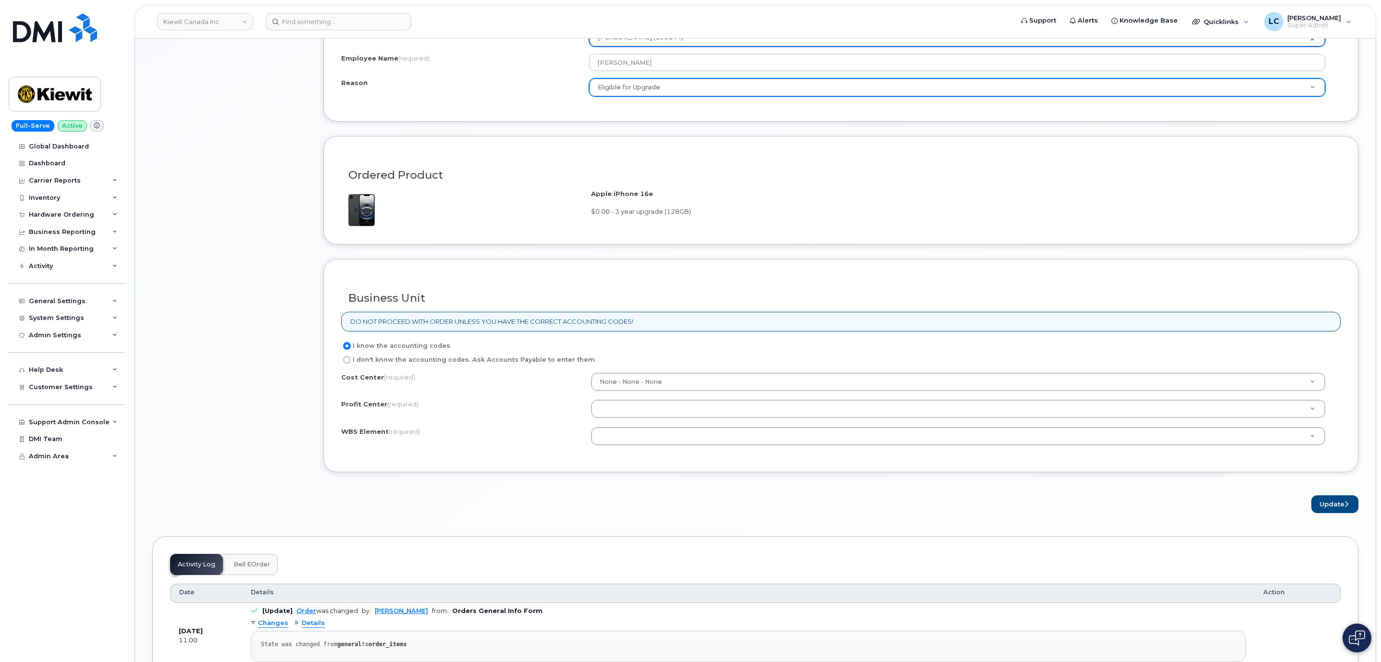
scroll to position [577, 0]
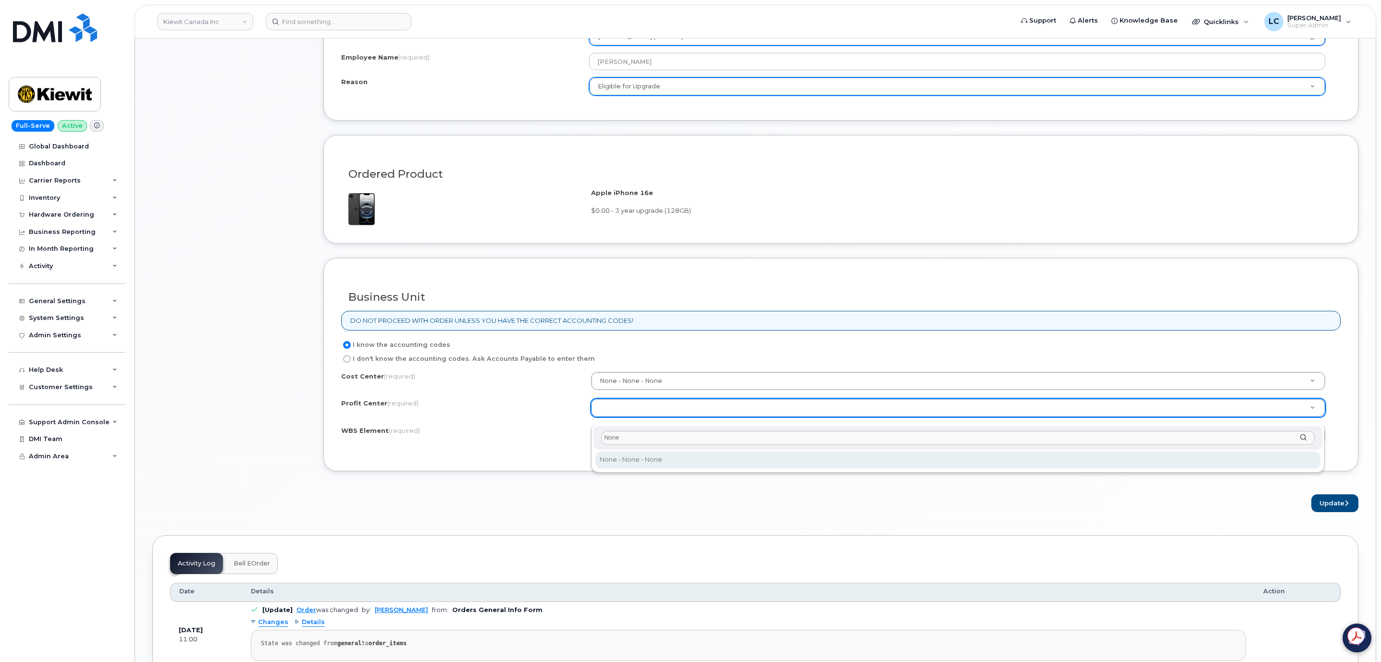
type input "None"
select select "None"
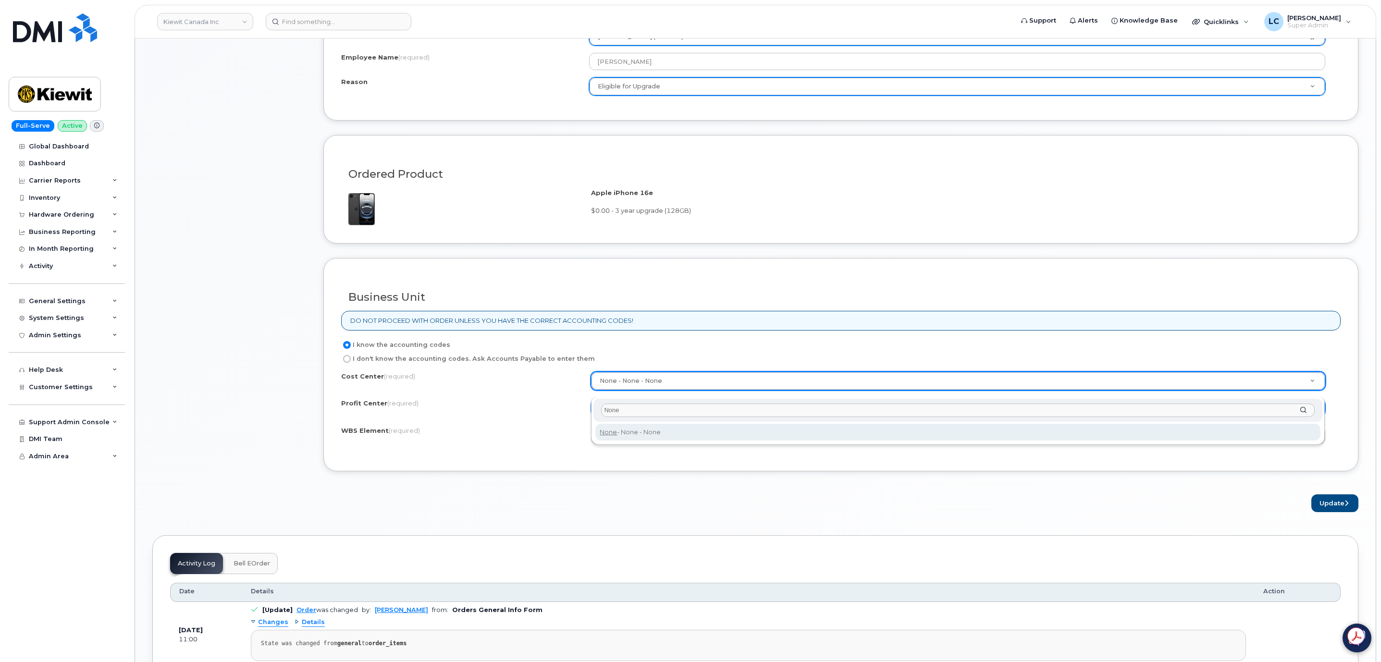
type input "None"
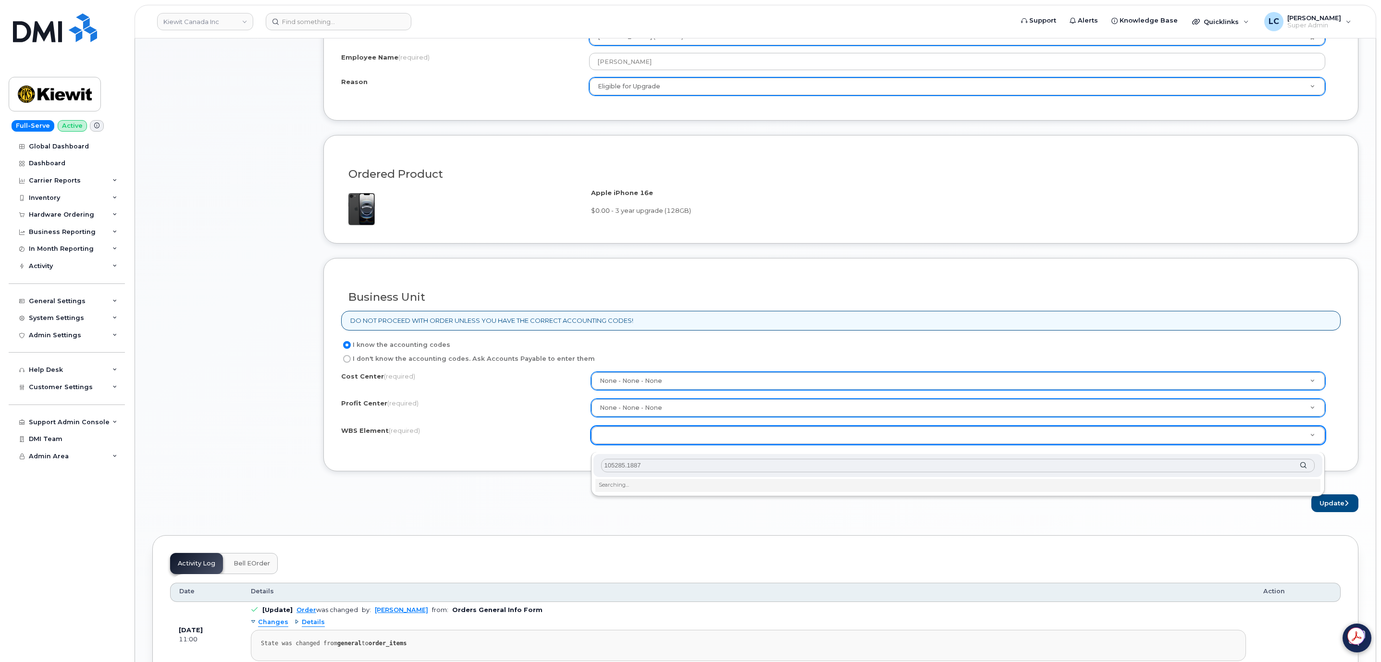
type input "105285.1887"
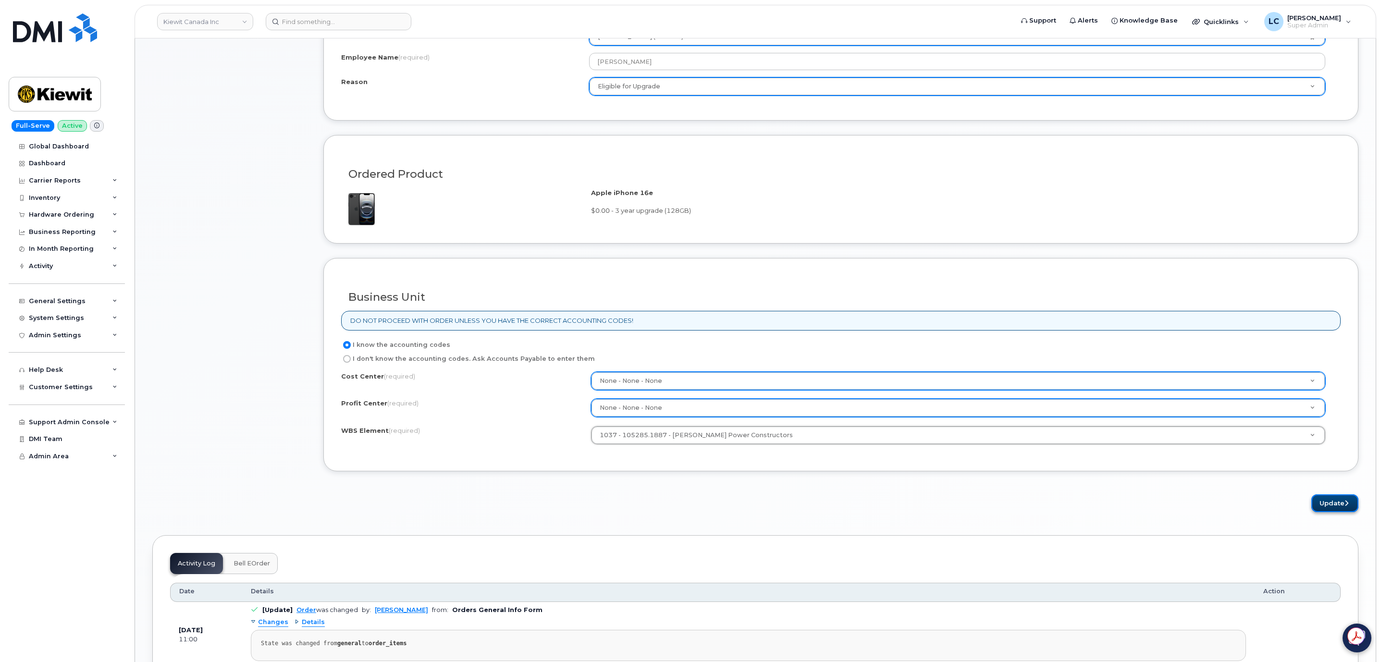
click at [1324, 512] on button "Update" at bounding box center [1334, 503] width 47 height 18
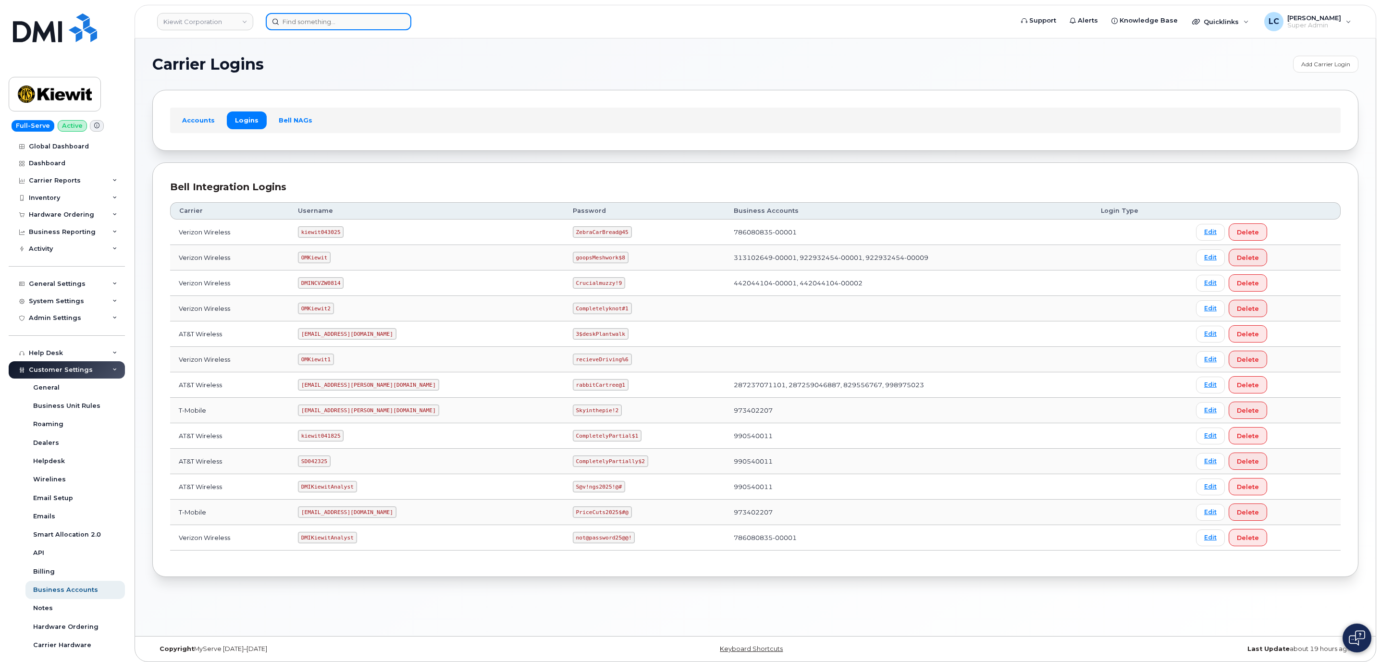
click at [319, 22] on input at bounding box center [339, 21] width 146 height 17
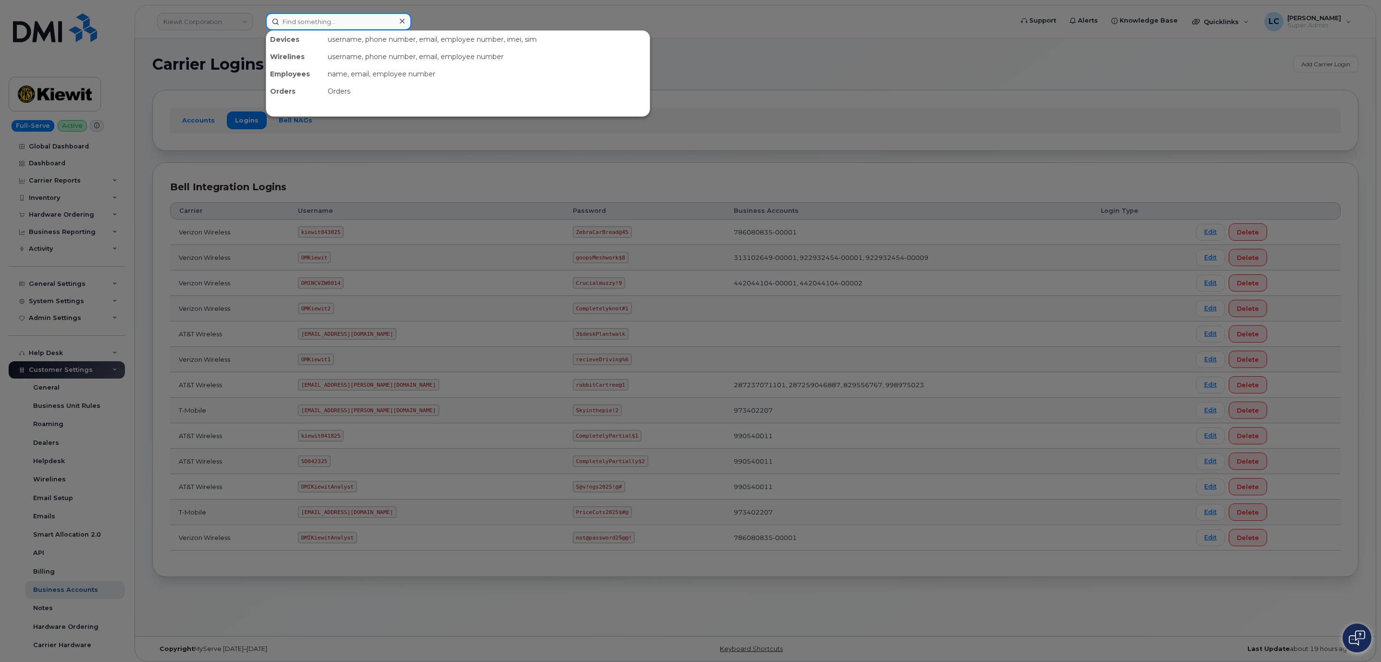
paste input "[PHONE_NUMBER]"
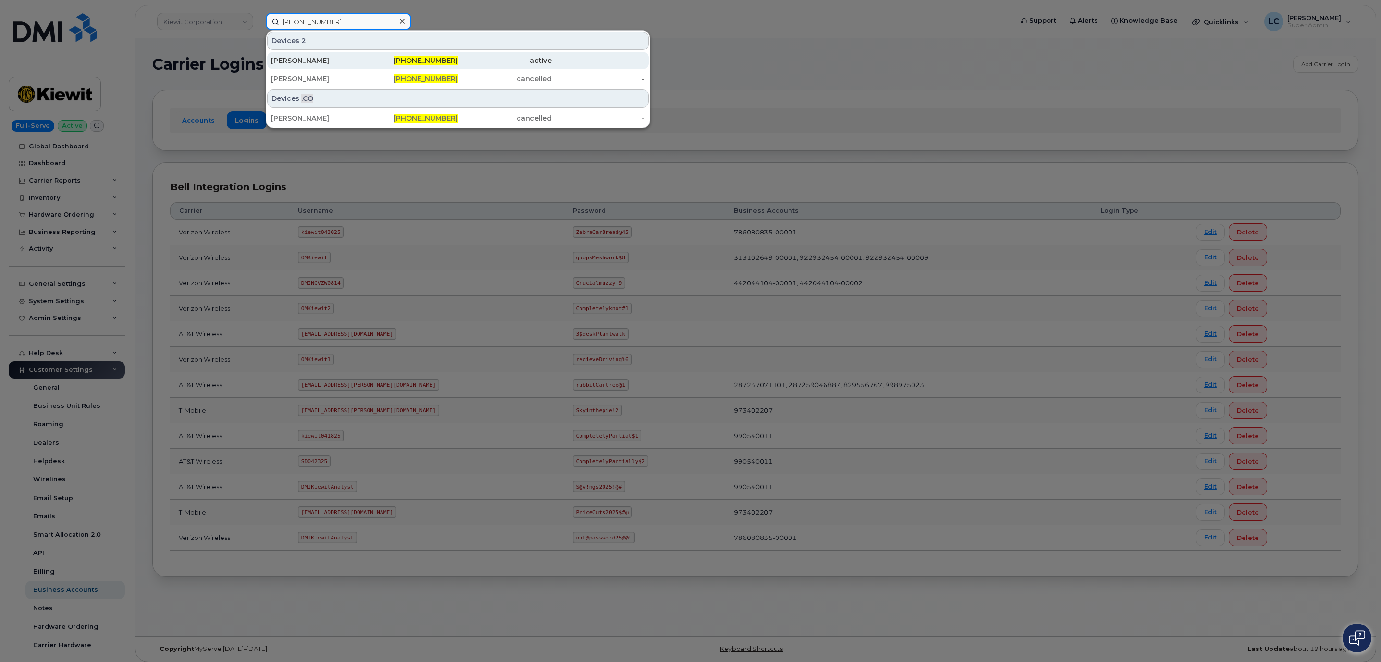
type input "[PHONE_NUMBER]"
click at [431, 62] on span "[PHONE_NUMBER]" at bounding box center [425, 60] width 64 height 9
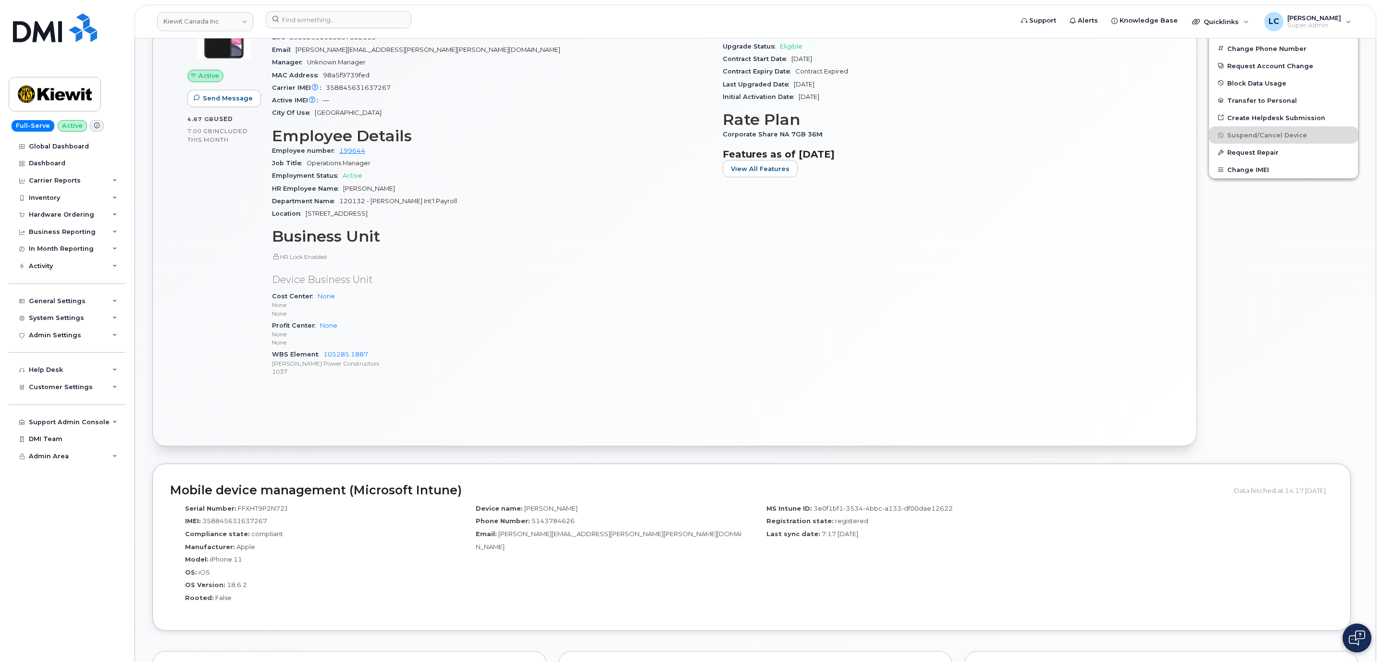
scroll to position [360, 0]
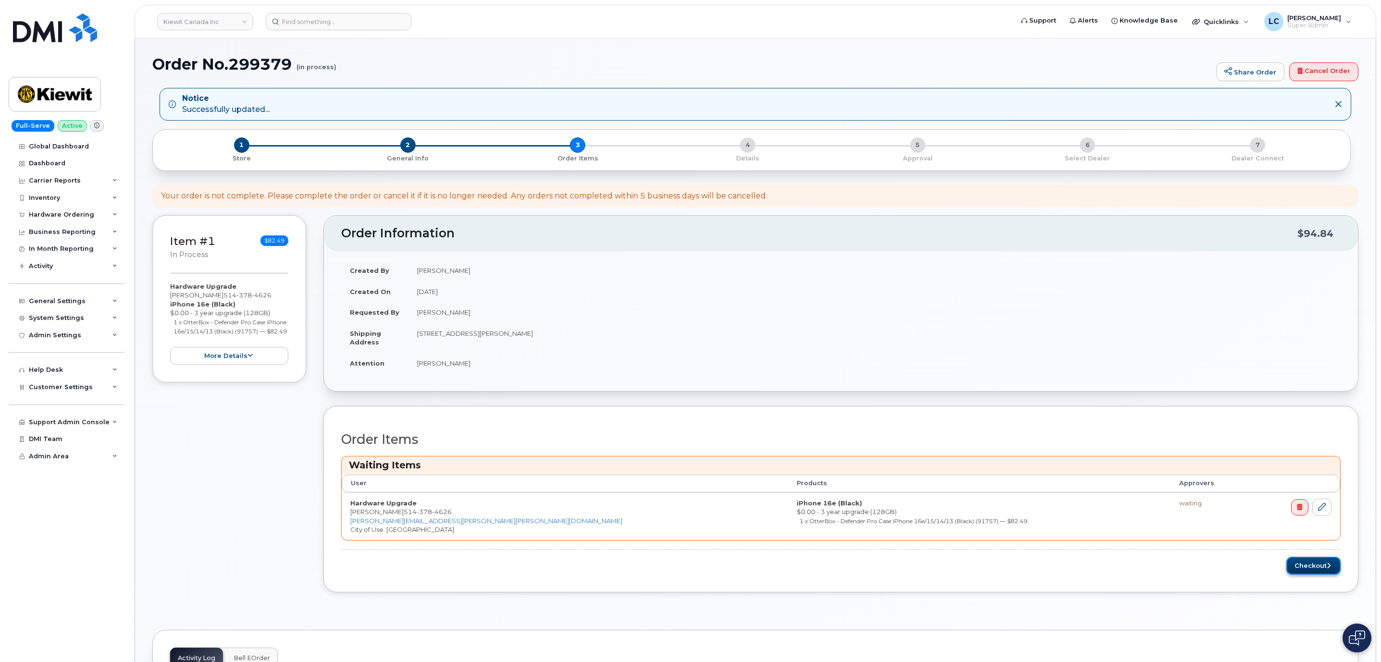
click at [1325, 568] on button "Checkout" at bounding box center [1313, 566] width 54 height 18
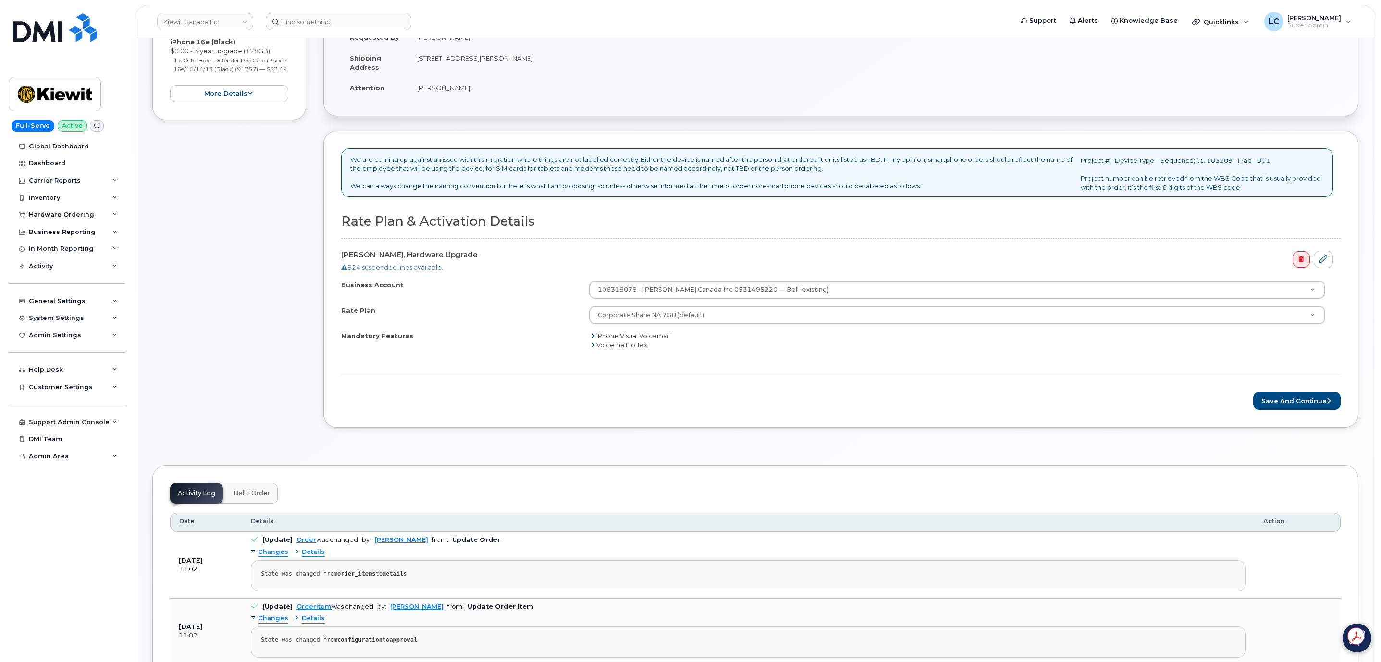
scroll to position [216, 0]
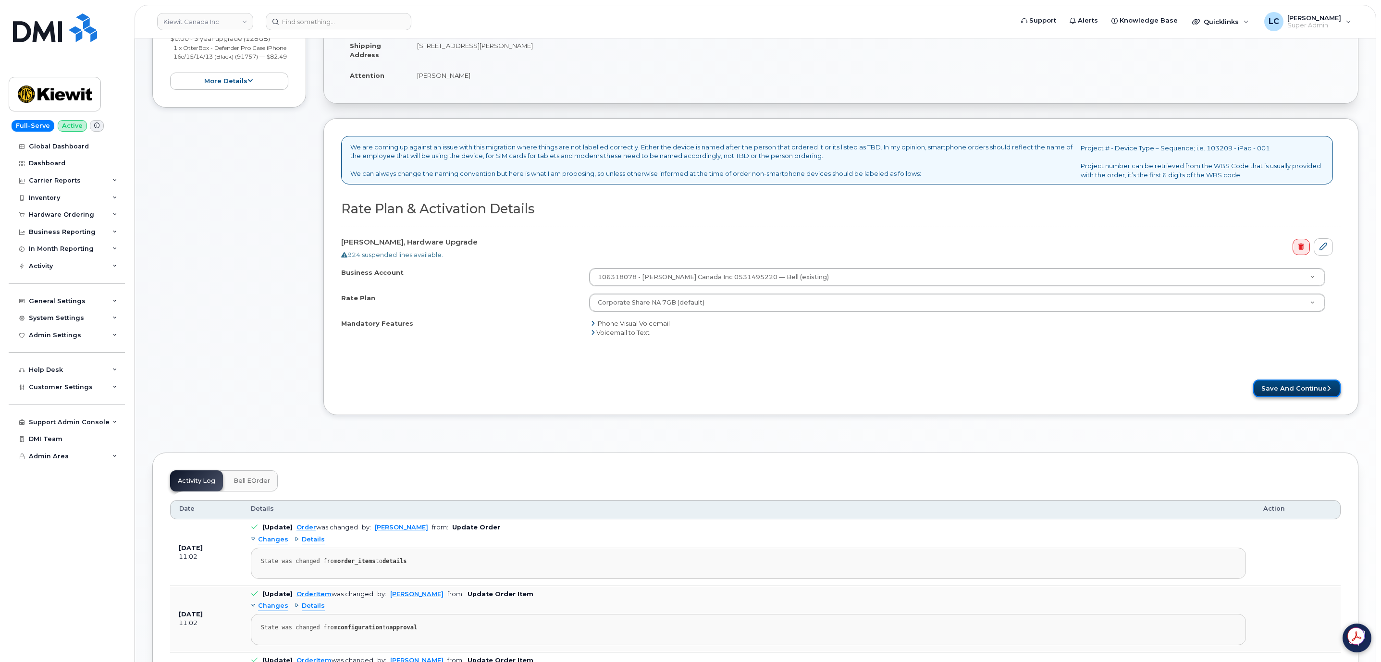
click at [1288, 391] on button "Save and Continue" at bounding box center [1296, 389] width 87 height 18
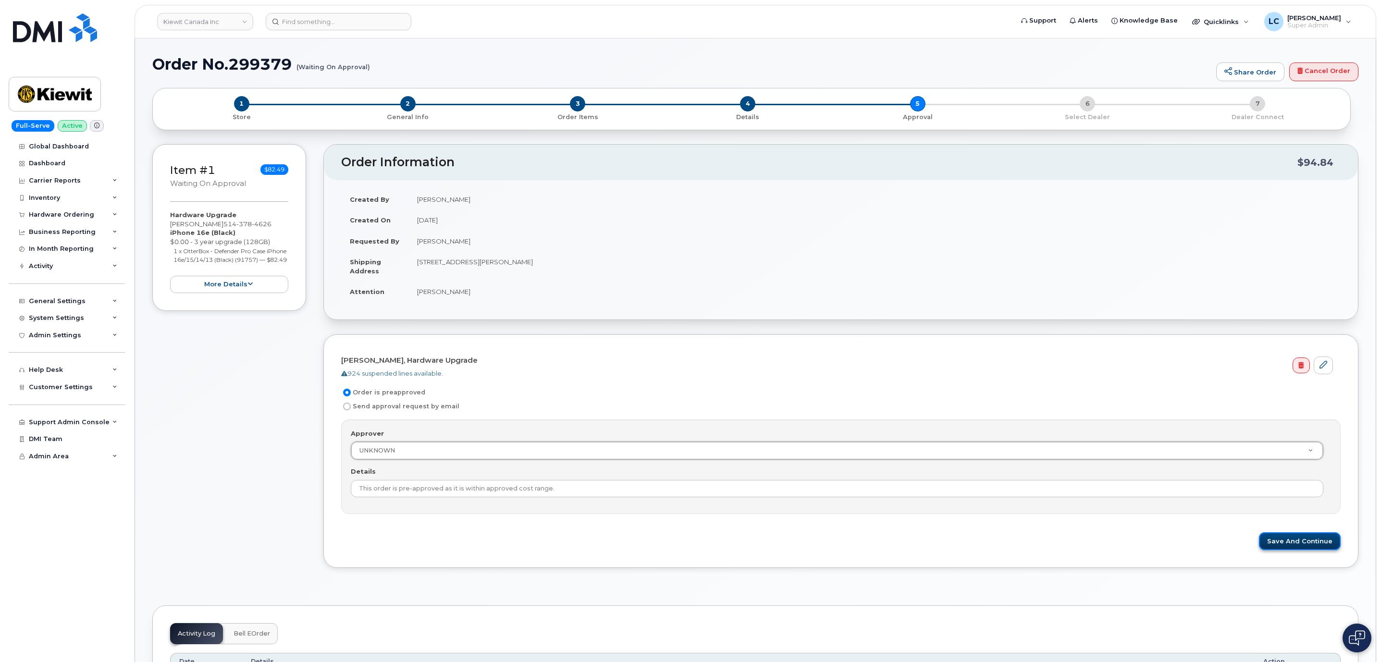
click at [1276, 544] on button "Save and Continue" at bounding box center [1300, 541] width 82 height 18
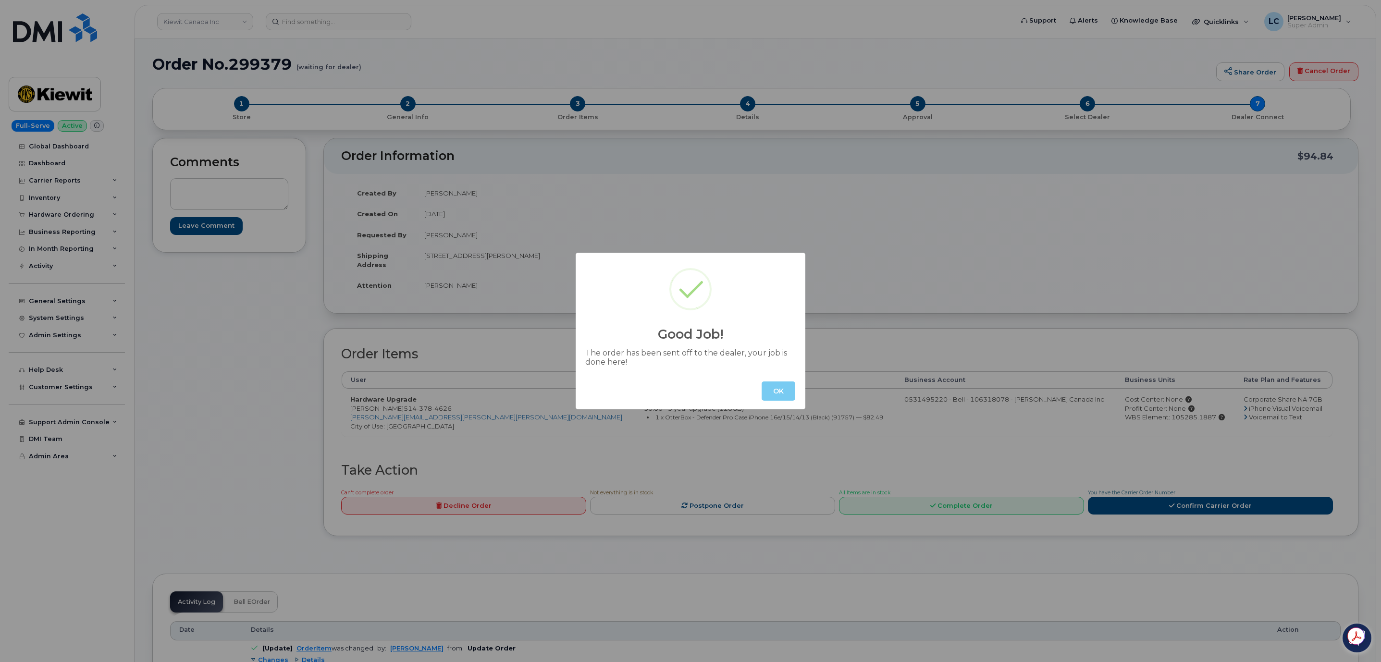
click at [788, 395] on button "OK" at bounding box center [778, 390] width 34 height 19
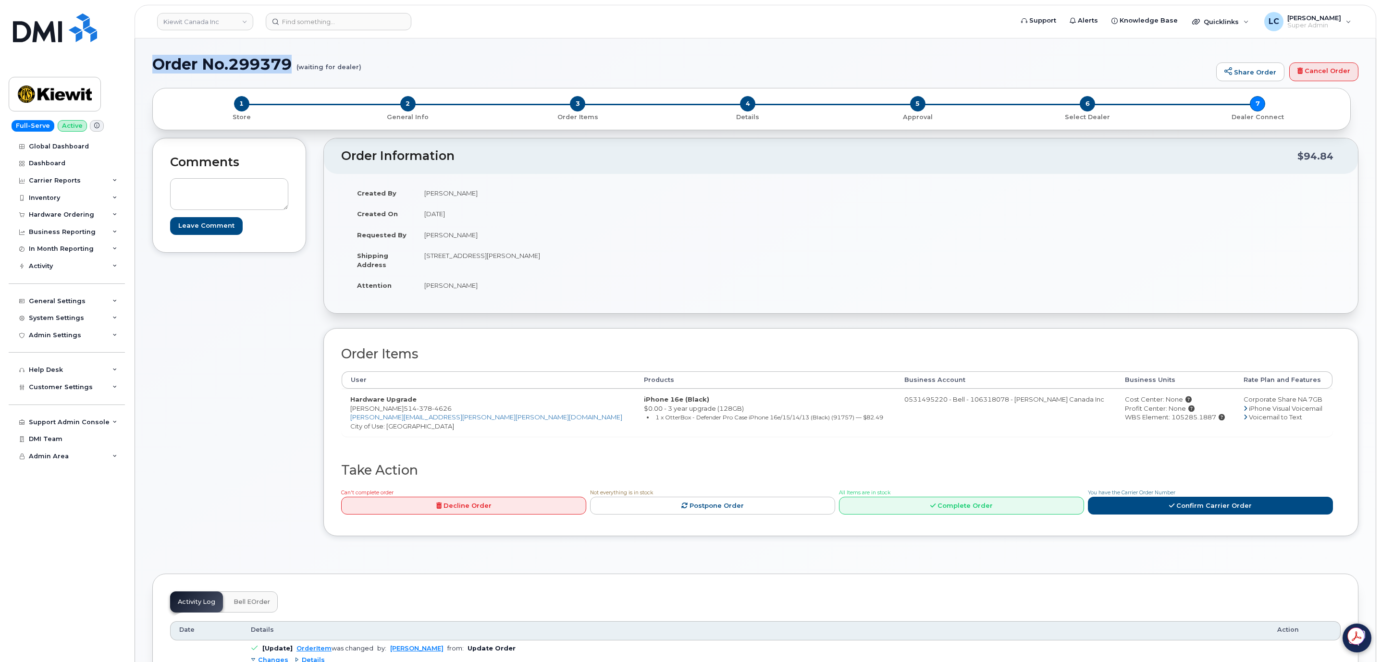
drag, startPoint x: 156, startPoint y: 66, endPoint x: 291, endPoint y: 65, distance: 135.0
click at [291, 65] on h1 "Order No.299379 (waiting for dealer)" at bounding box center [681, 64] width 1059 height 17
copy h1 "Order No.299379"
